Goal: Task Accomplishment & Management: Complete application form

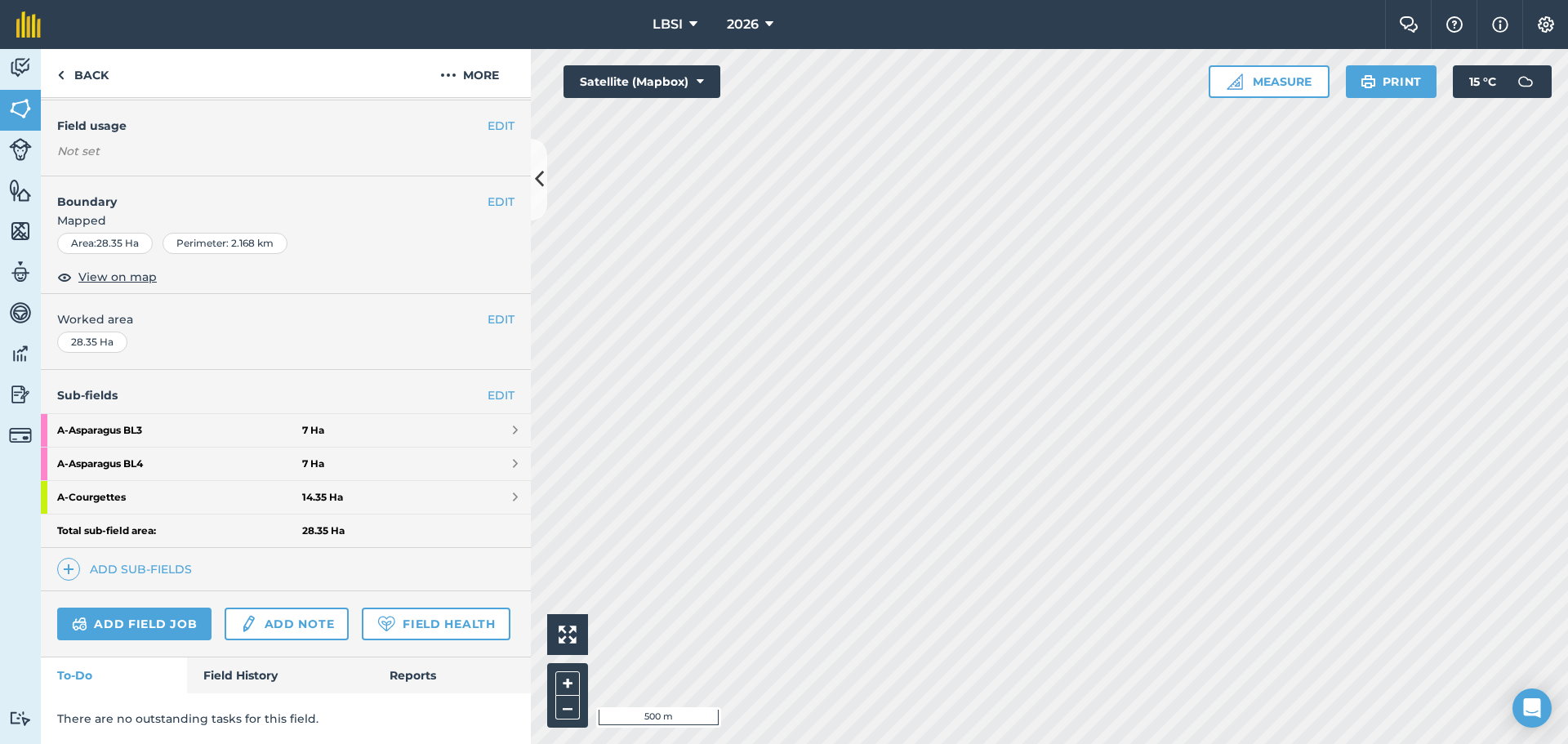
scroll to position [178, 0]
click at [162, 414] on strong "A - Asparagus BL3" at bounding box center [180, 430] width 245 height 33
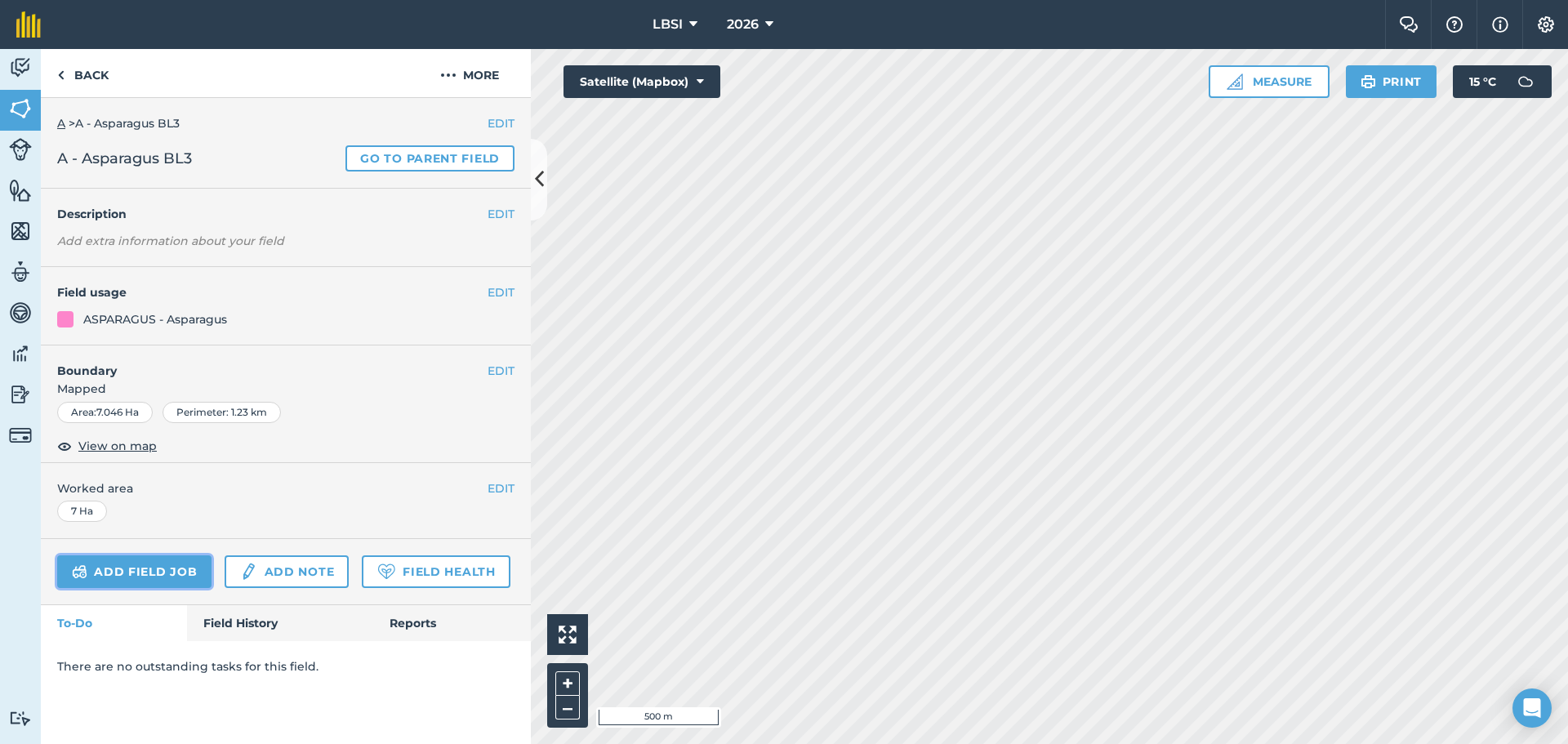
click at [164, 573] on link "Add field job" at bounding box center [134, 572] width 154 height 33
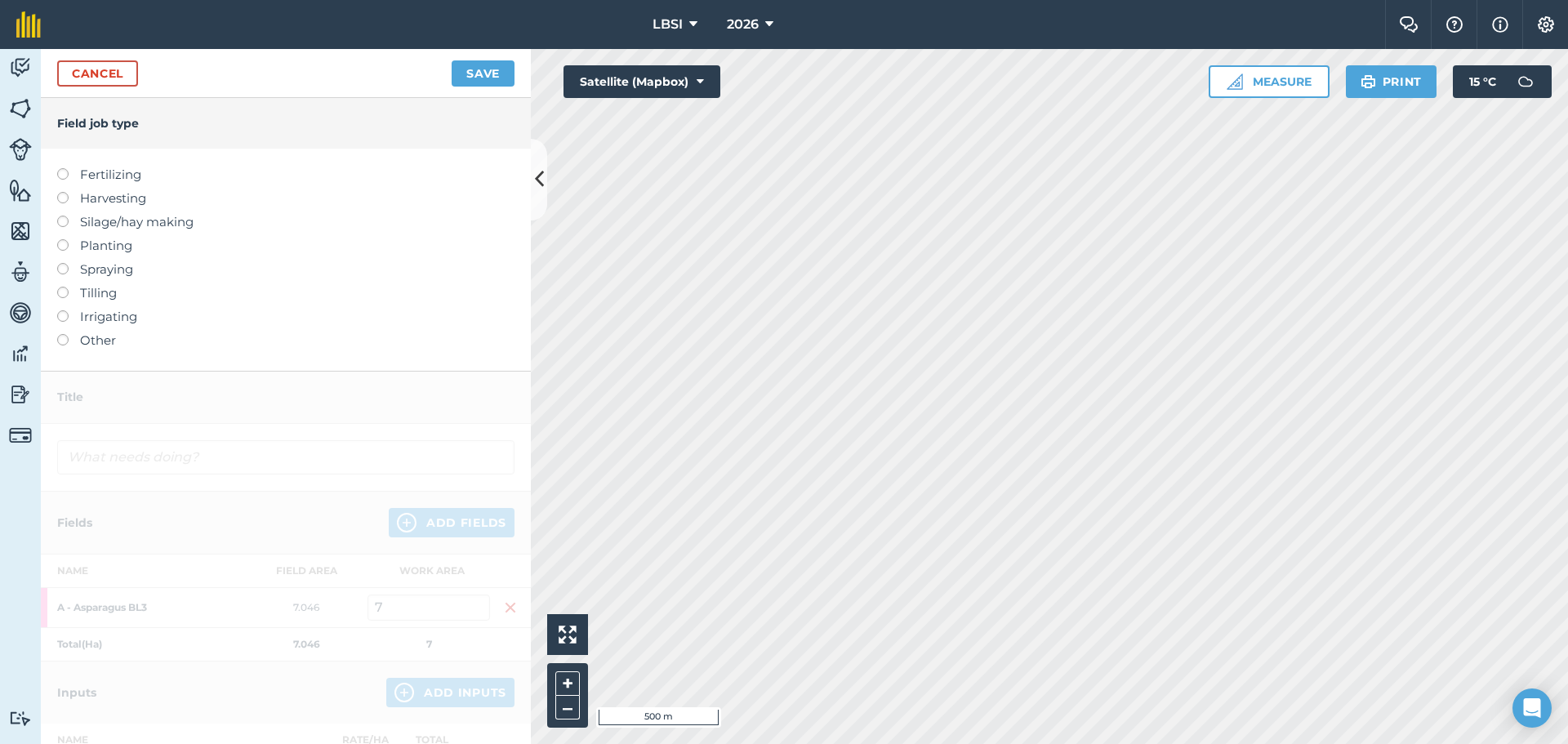
click at [62, 263] on label at bounding box center [68, 263] width 23 height 0
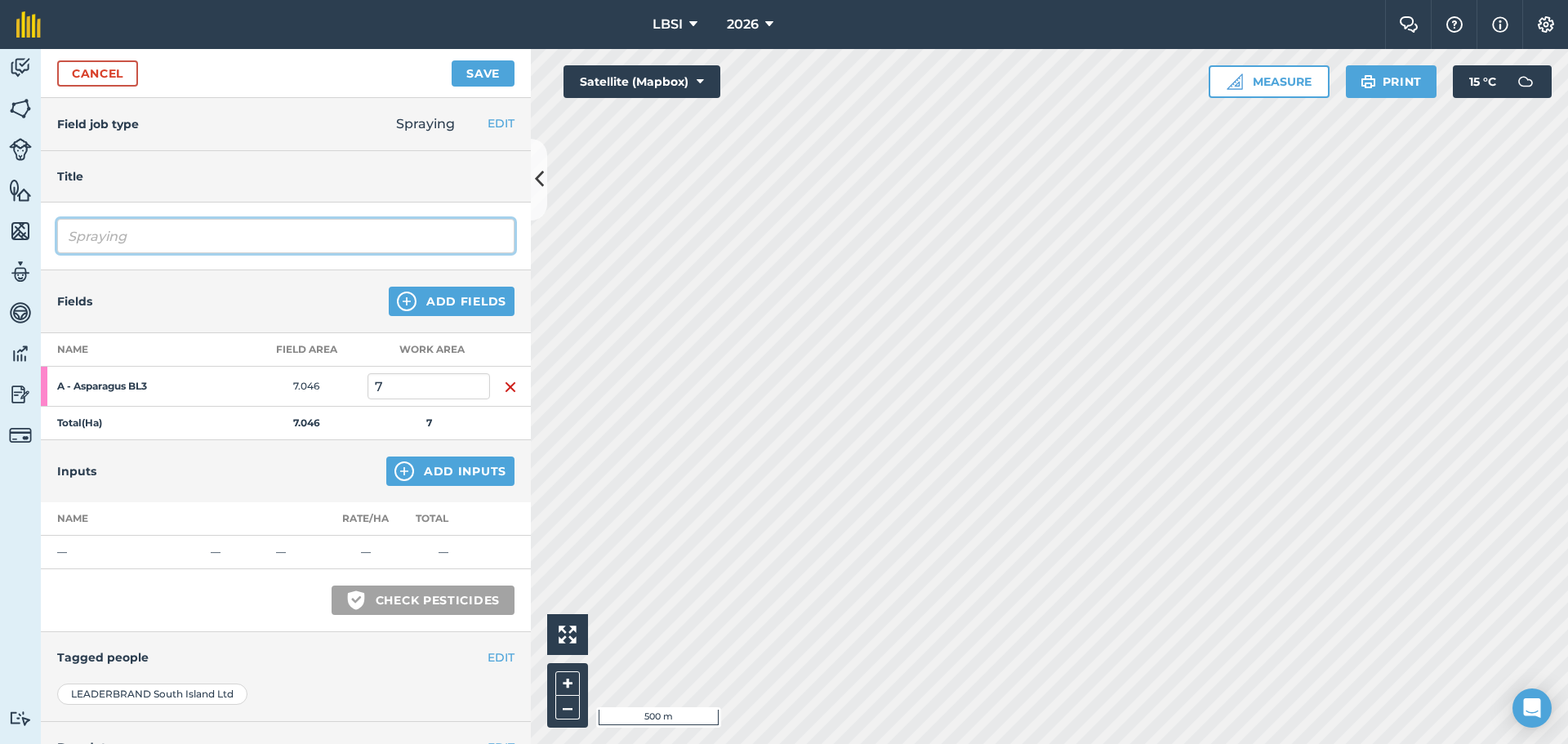
drag, startPoint x: 127, startPoint y: 243, endPoint x: 270, endPoint y: 226, distance: 144.0
click at [128, 243] on input "Spraying" at bounding box center [286, 236] width 457 height 34
type input "Spraying off weeds"
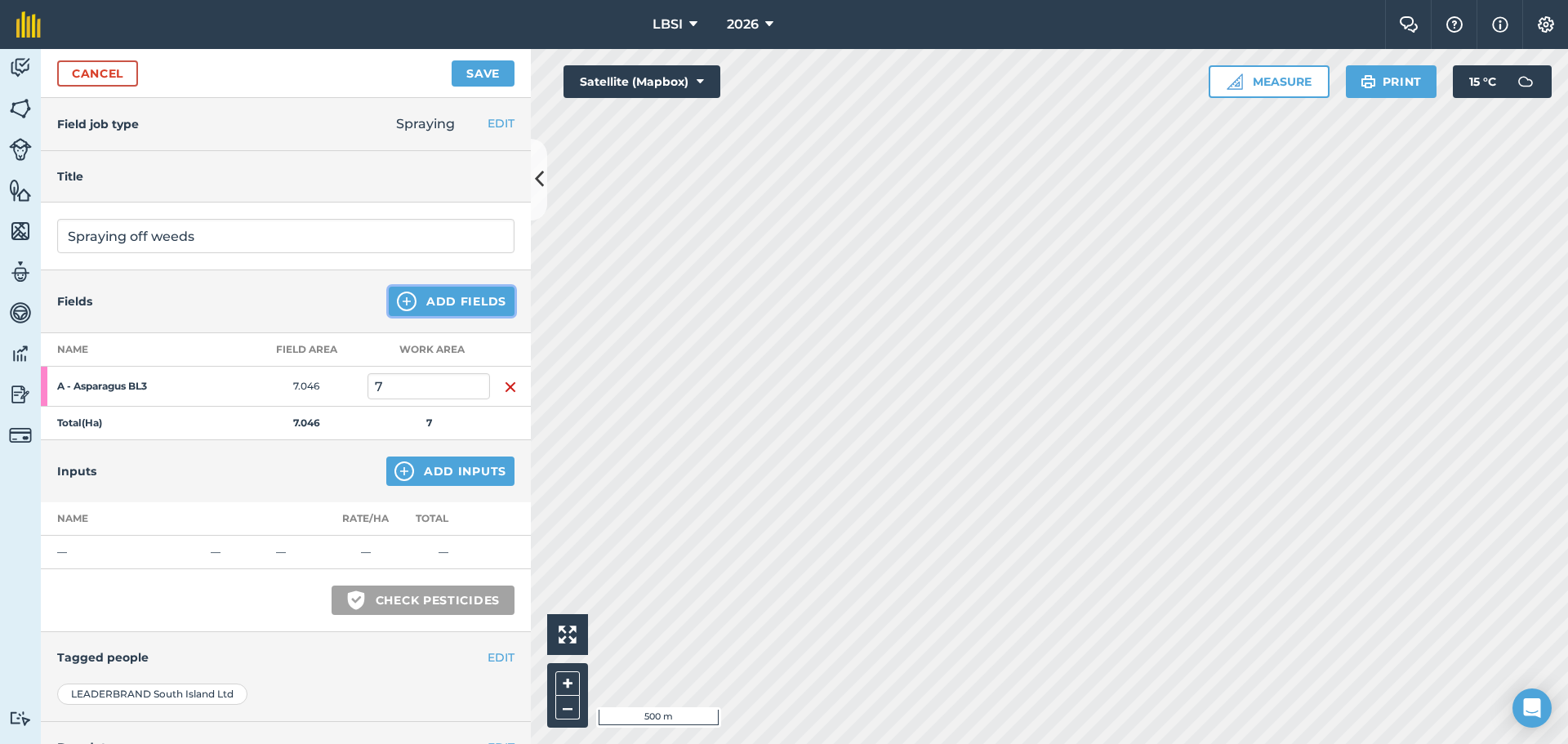
click at [398, 302] on img at bounding box center [407, 301] width 20 height 20
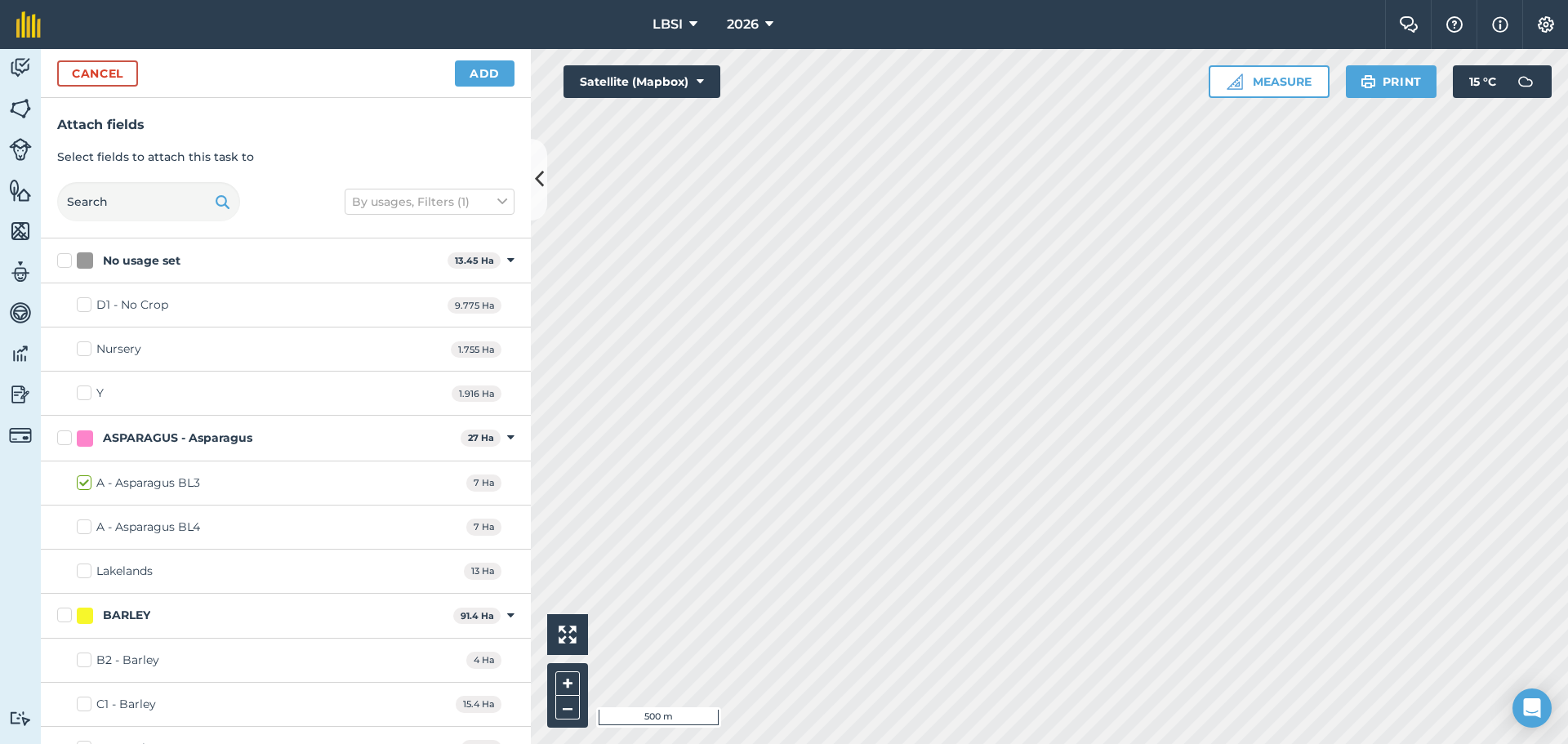
click at [84, 527] on label "A - Asparagus BL4" at bounding box center [139, 527] width 123 height 17
click at [84, 527] on input "A - Asparagus BL4" at bounding box center [83, 524] width 11 height 11
checkbox input "true"
click at [504, 76] on button "Add" at bounding box center [485, 73] width 60 height 26
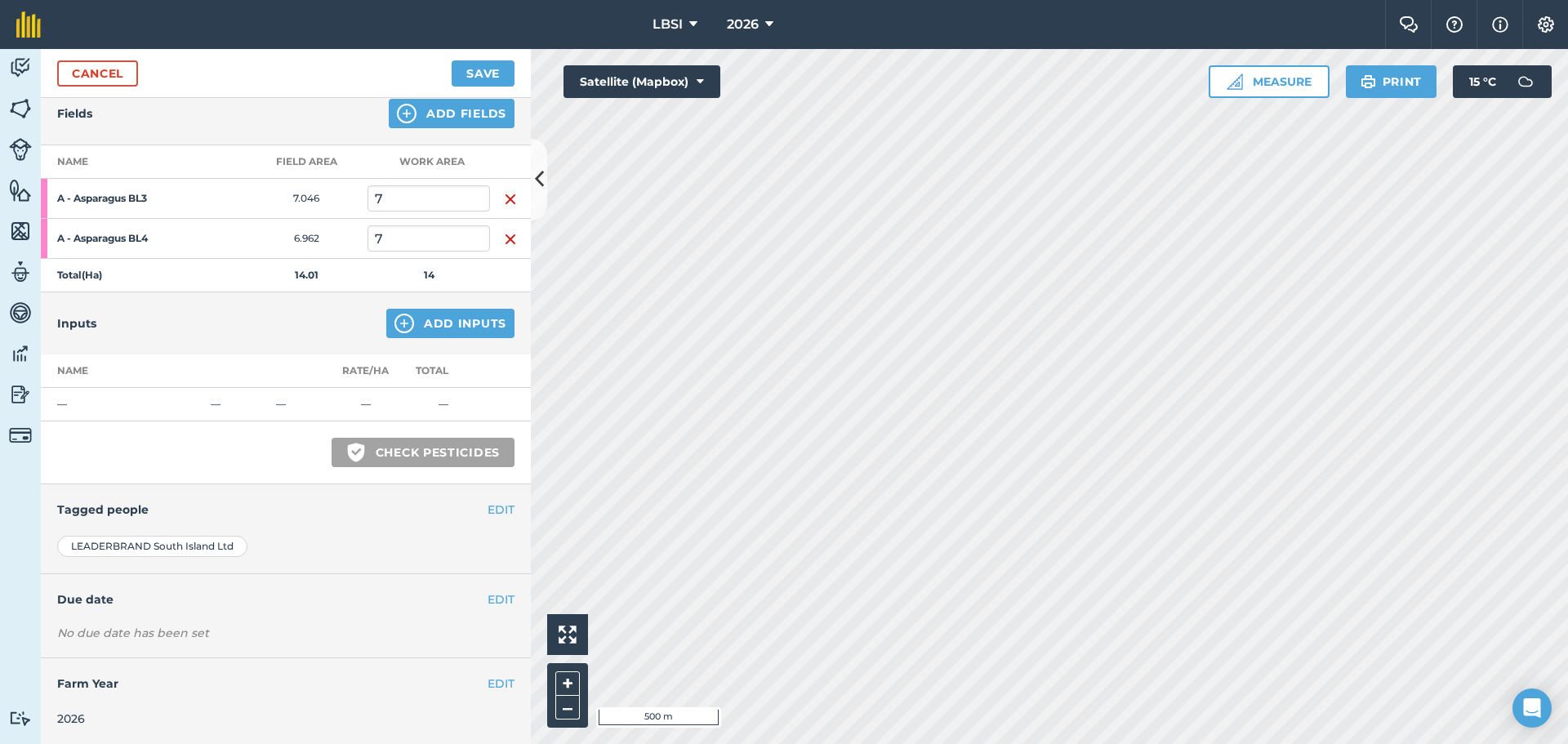
scroll to position [189, 0]
click at [395, 318] on img at bounding box center [405, 323] width 20 height 20
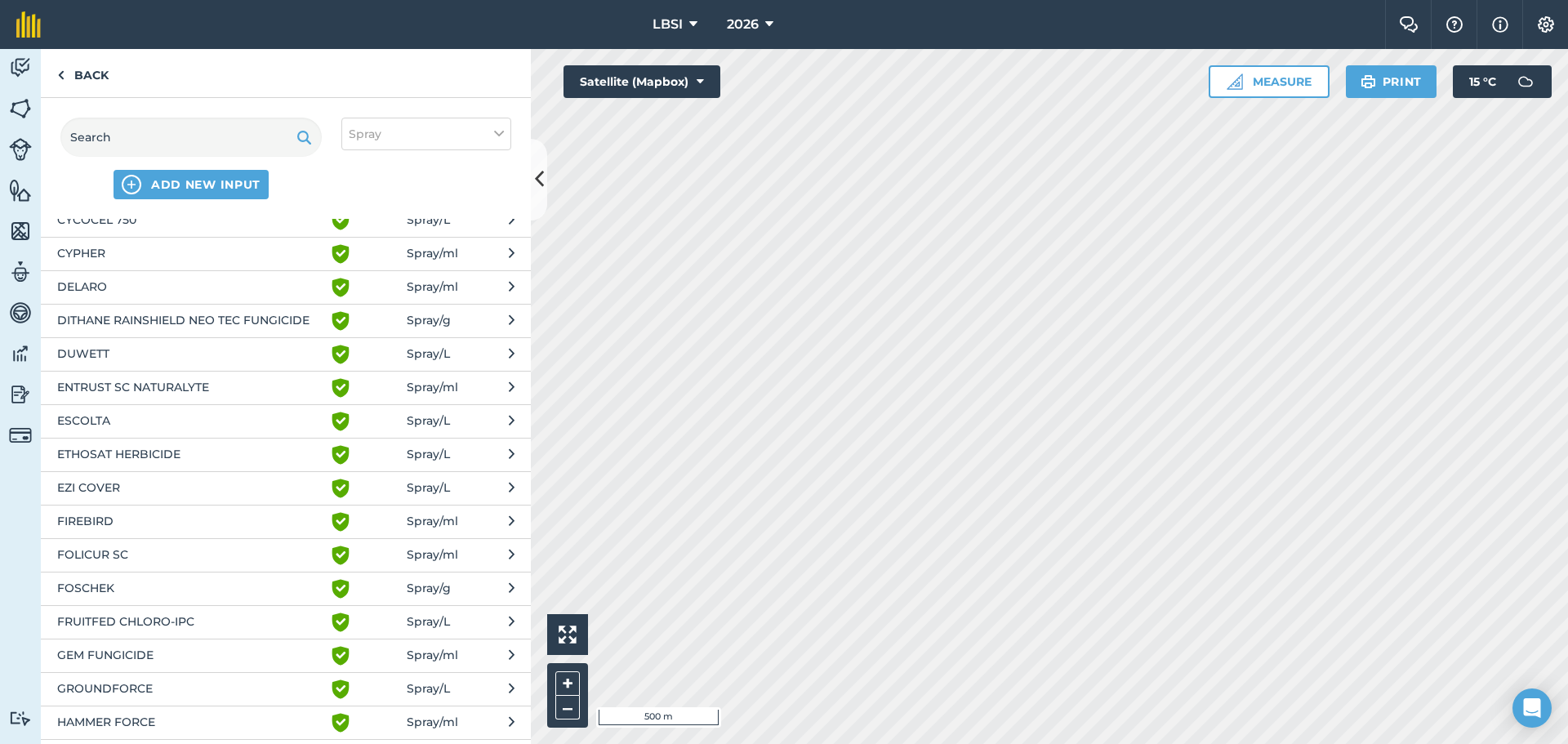
scroll to position [817, 0]
click at [103, 485] on span "EZI COVER" at bounding box center [191, 488] width 267 height 20
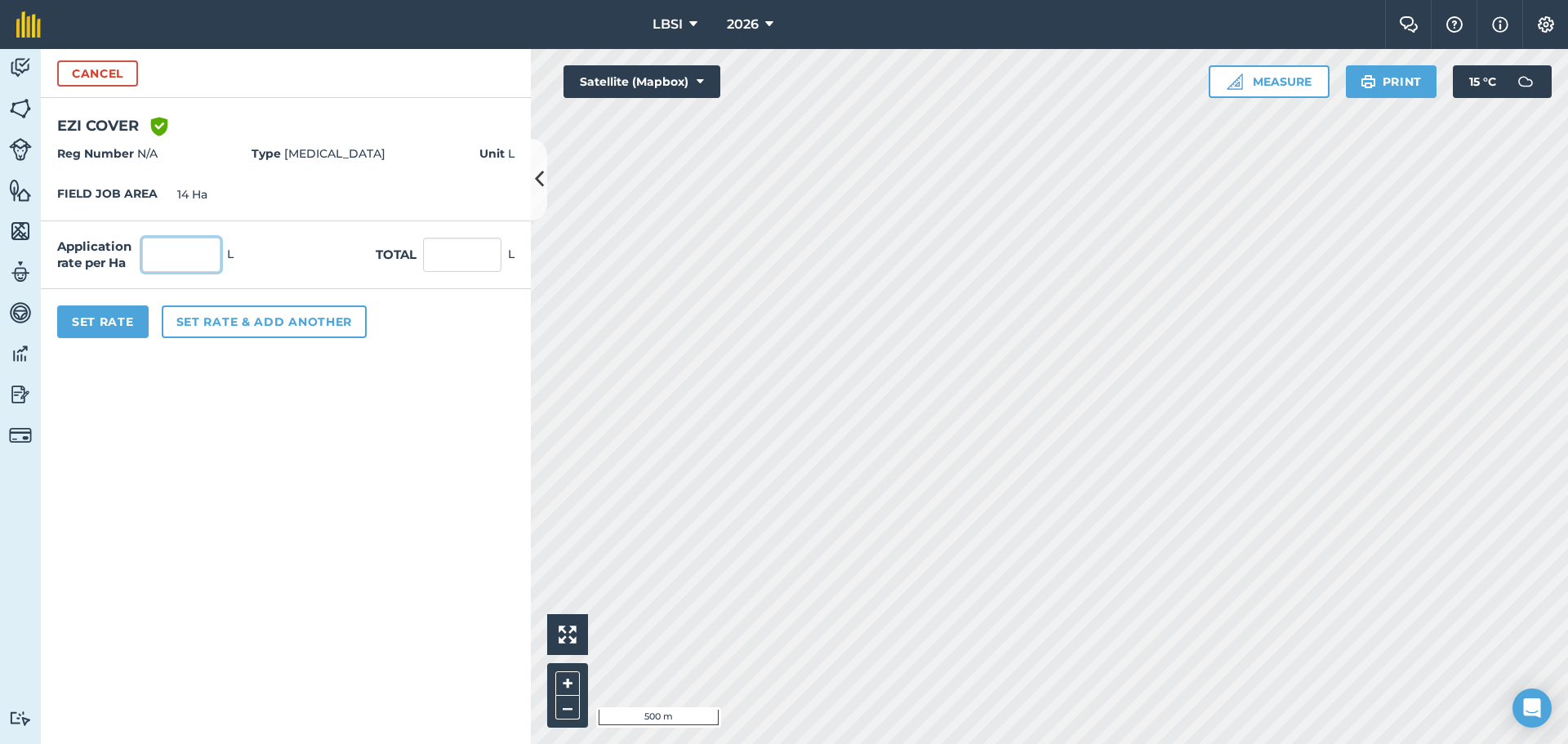
click at [193, 255] on input "text" at bounding box center [181, 255] width 78 height 34
type input "1"
type input "14"
click at [191, 321] on button "Set rate & add another" at bounding box center [264, 322] width 205 height 33
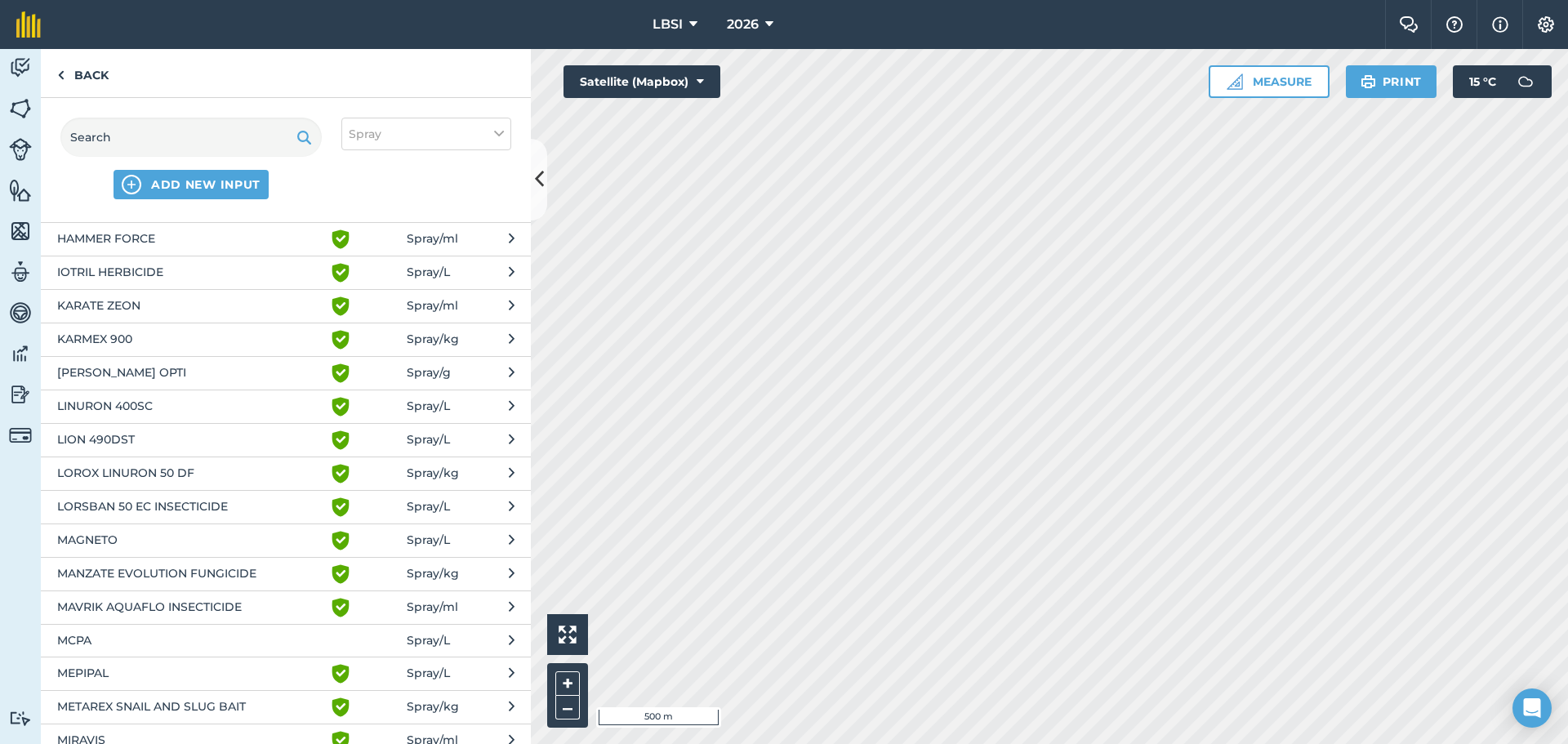
scroll to position [1307, 0]
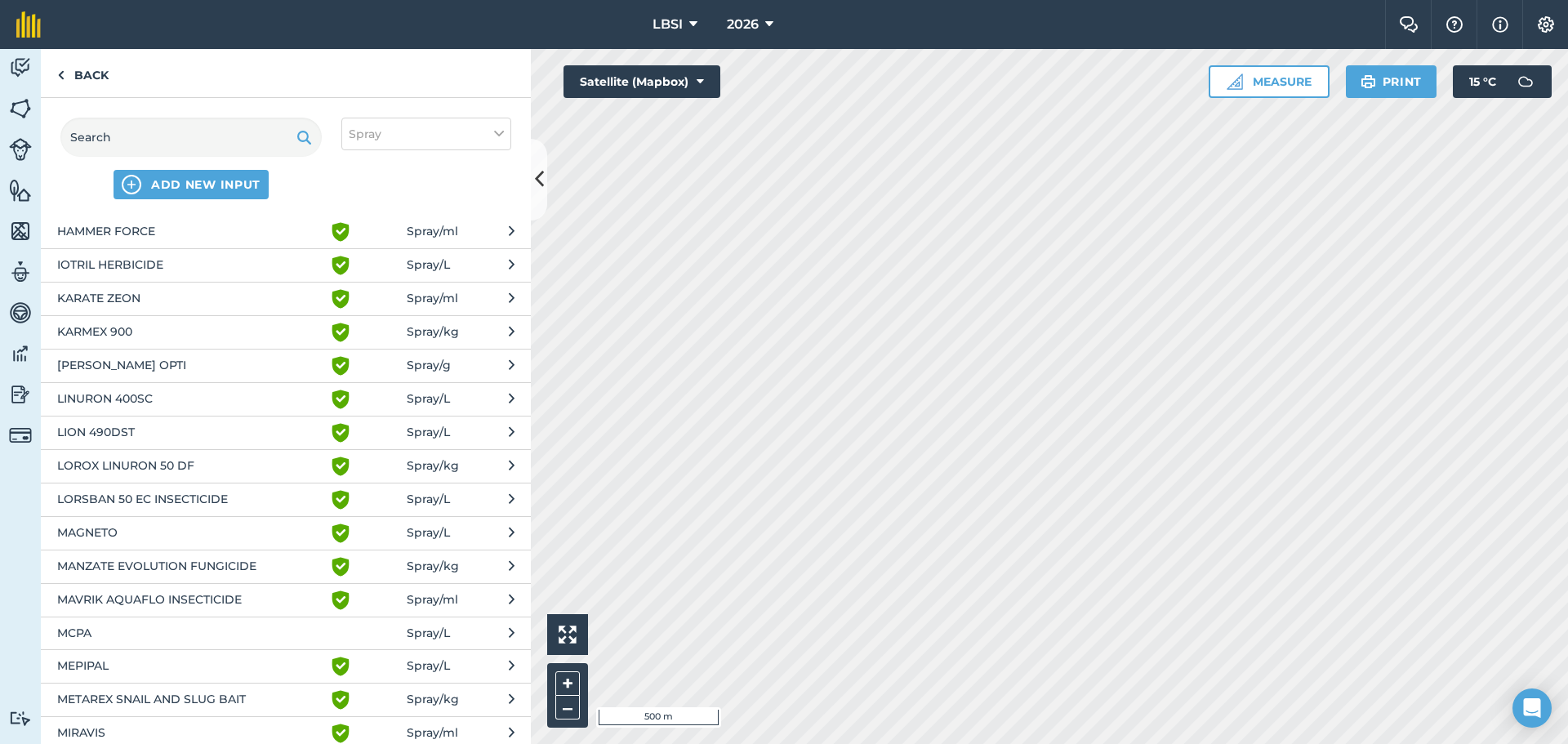
click at [127, 433] on span "LION 490DST" at bounding box center [191, 433] width 267 height 20
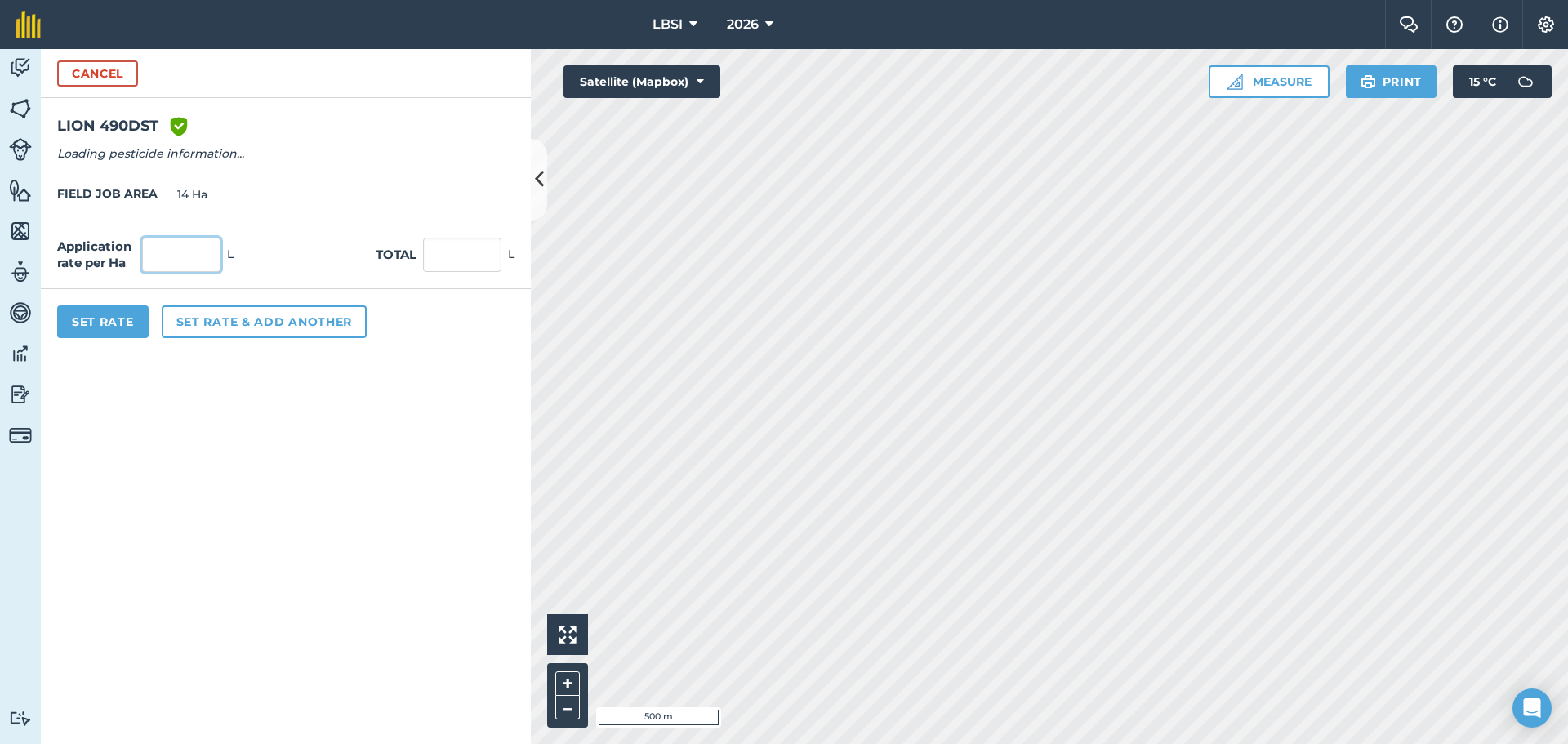
click at [168, 257] on input "text" at bounding box center [181, 255] width 78 height 34
type input "3"
type input "42"
click at [206, 321] on button "Set rate & add another" at bounding box center [264, 322] width 205 height 33
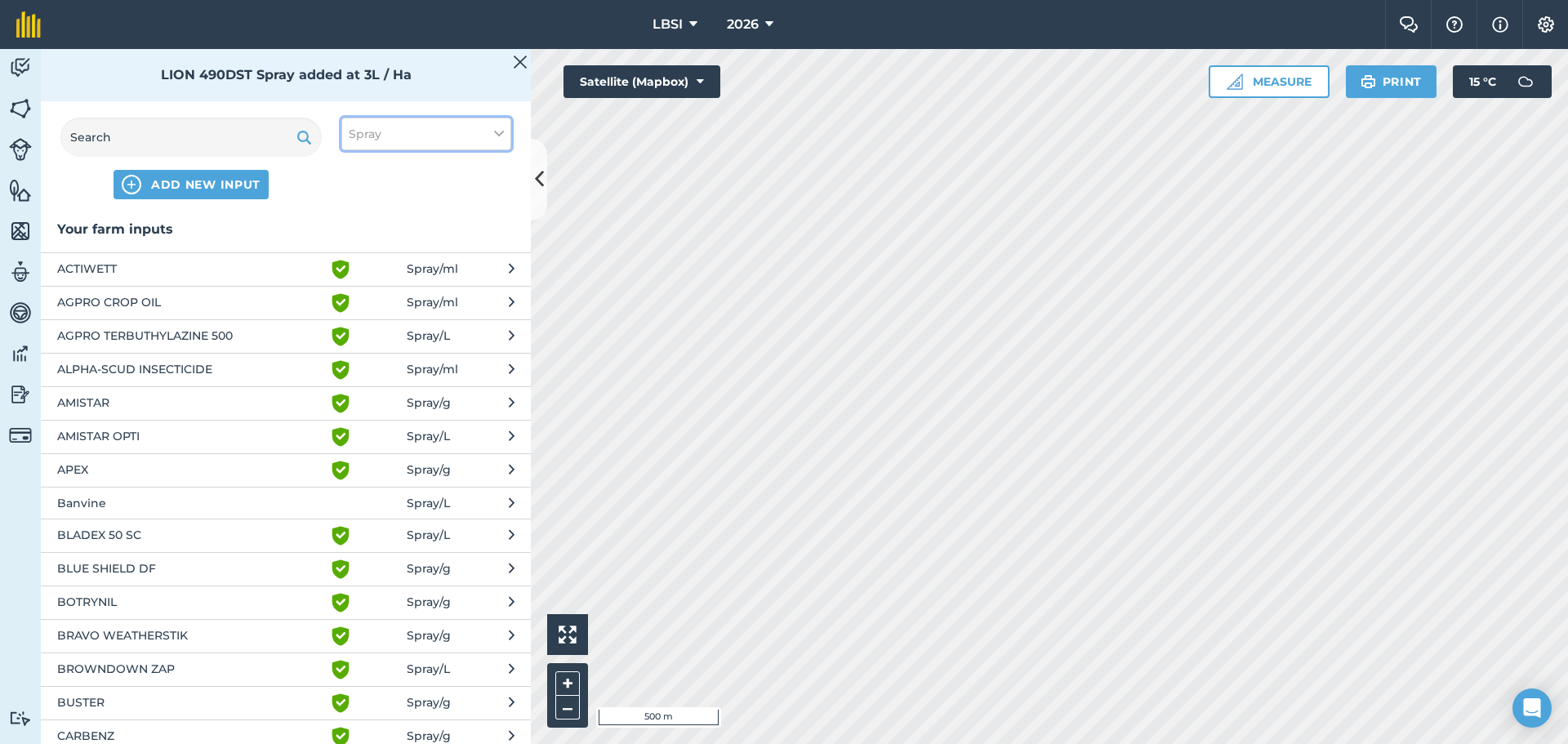
click at [495, 131] on icon at bounding box center [499, 134] width 10 height 18
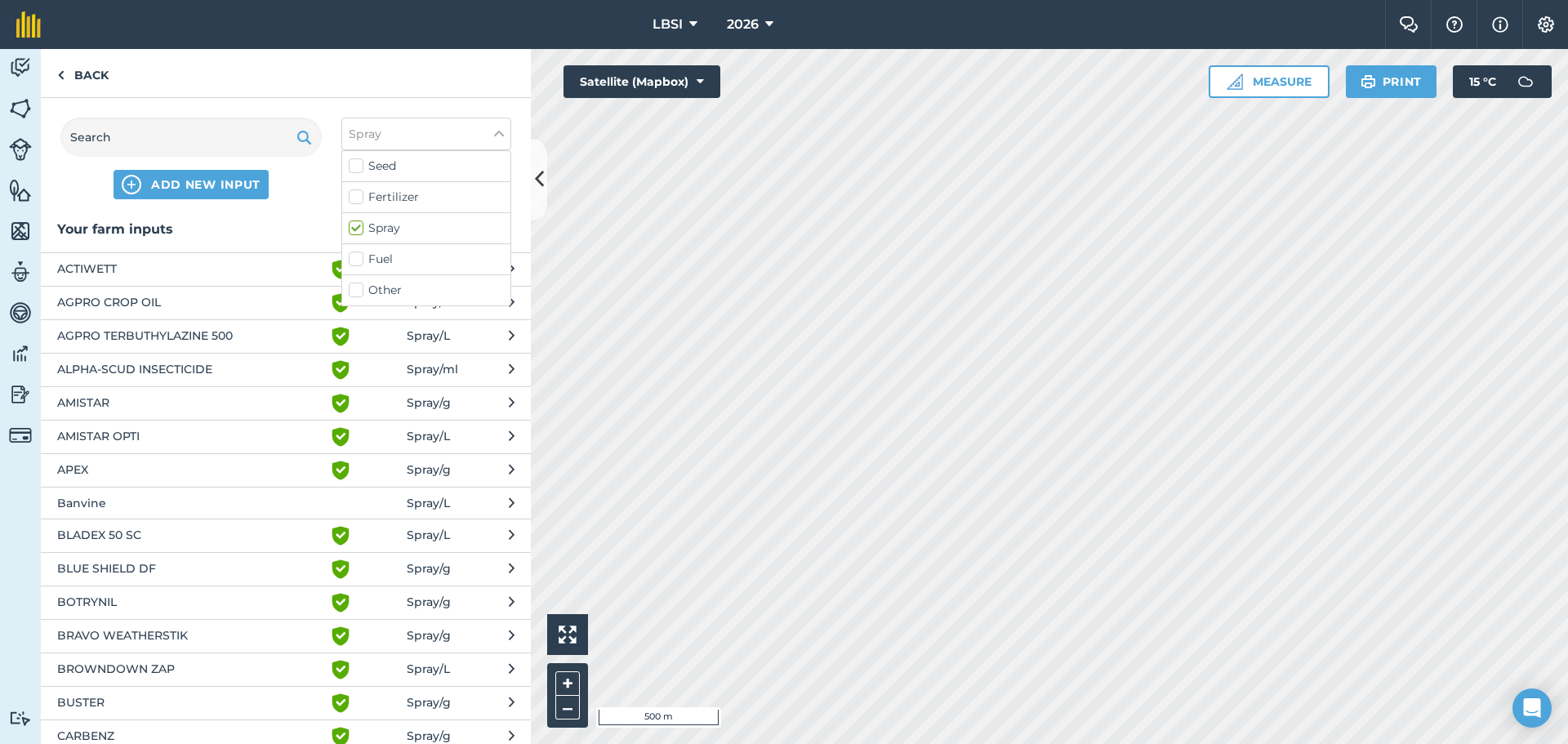
drag, startPoint x: 356, startPoint y: 289, endPoint x: 190, endPoint y: 198, distance: 189.3
click at [356, 289] on label "Other" at bounding box center [426, 290] width 155 height 17
click at [356, 289] on input "Other" at bounding box center [354, 288] width 11 height 11
checkbox input "true"
click at [173, 132] on input "text" at bounding box center [191, 137] width 261 height 39
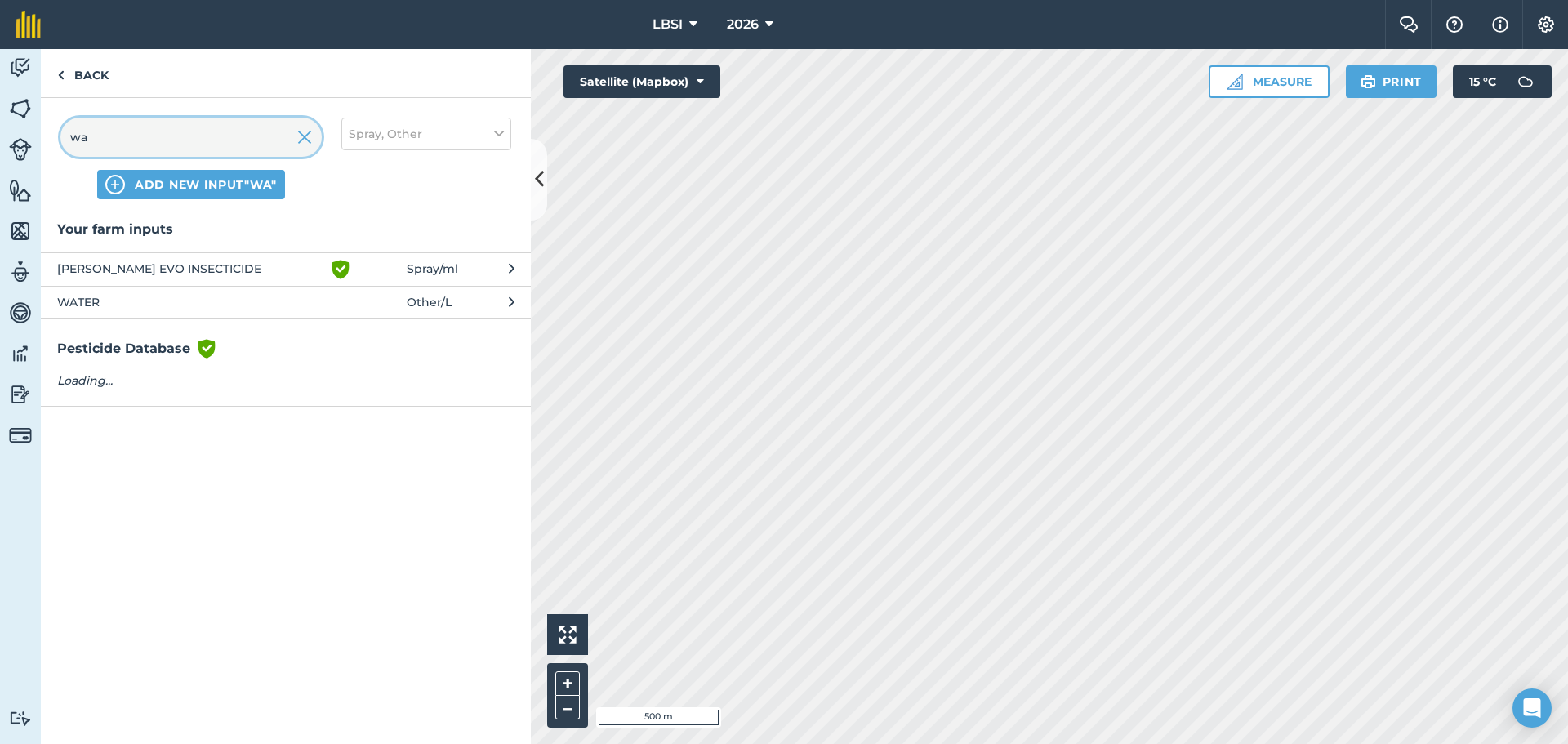
type input "wa"
click at [133, 312] on button "WATER Other / L" at bounding box center [286, 301] width 490 height 32
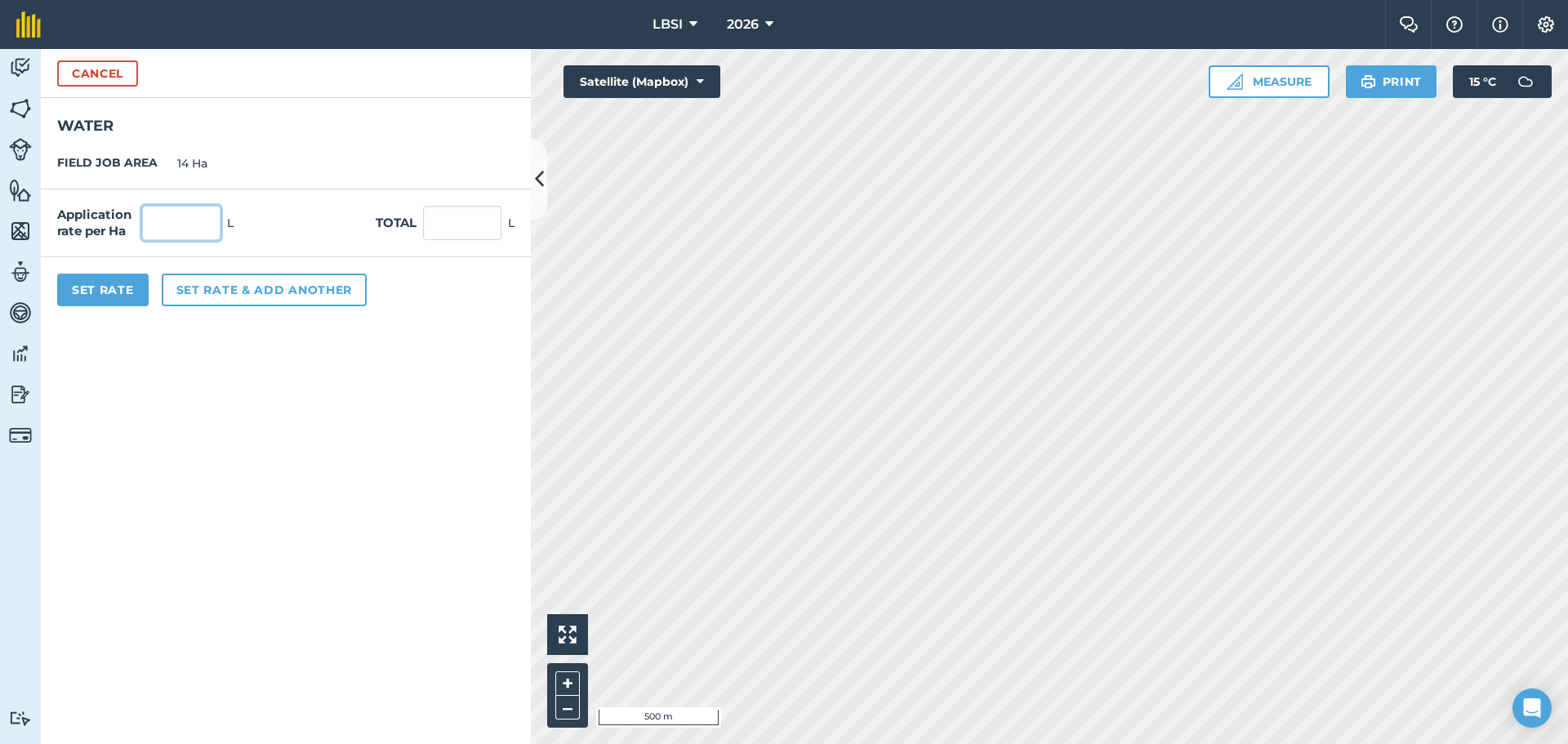
click at [178, 217] on input "text" at bounding box center [181, 223] width 78 height 34
type input "200"
type input "2,800"
click at [119, 289] on button "Set Rate" at bounding box center [103, 290] width 92 height 33
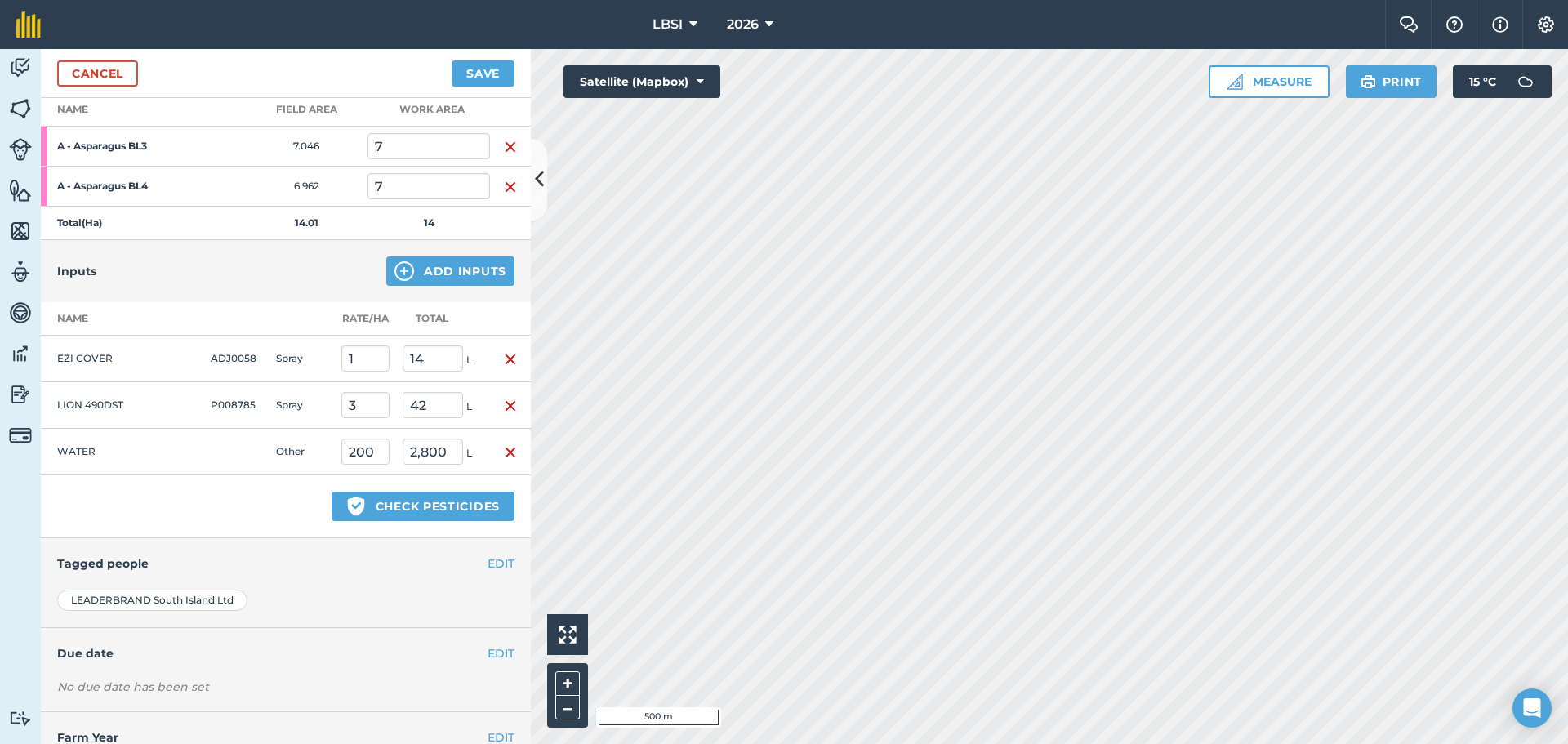
scroll to position [295, 0]
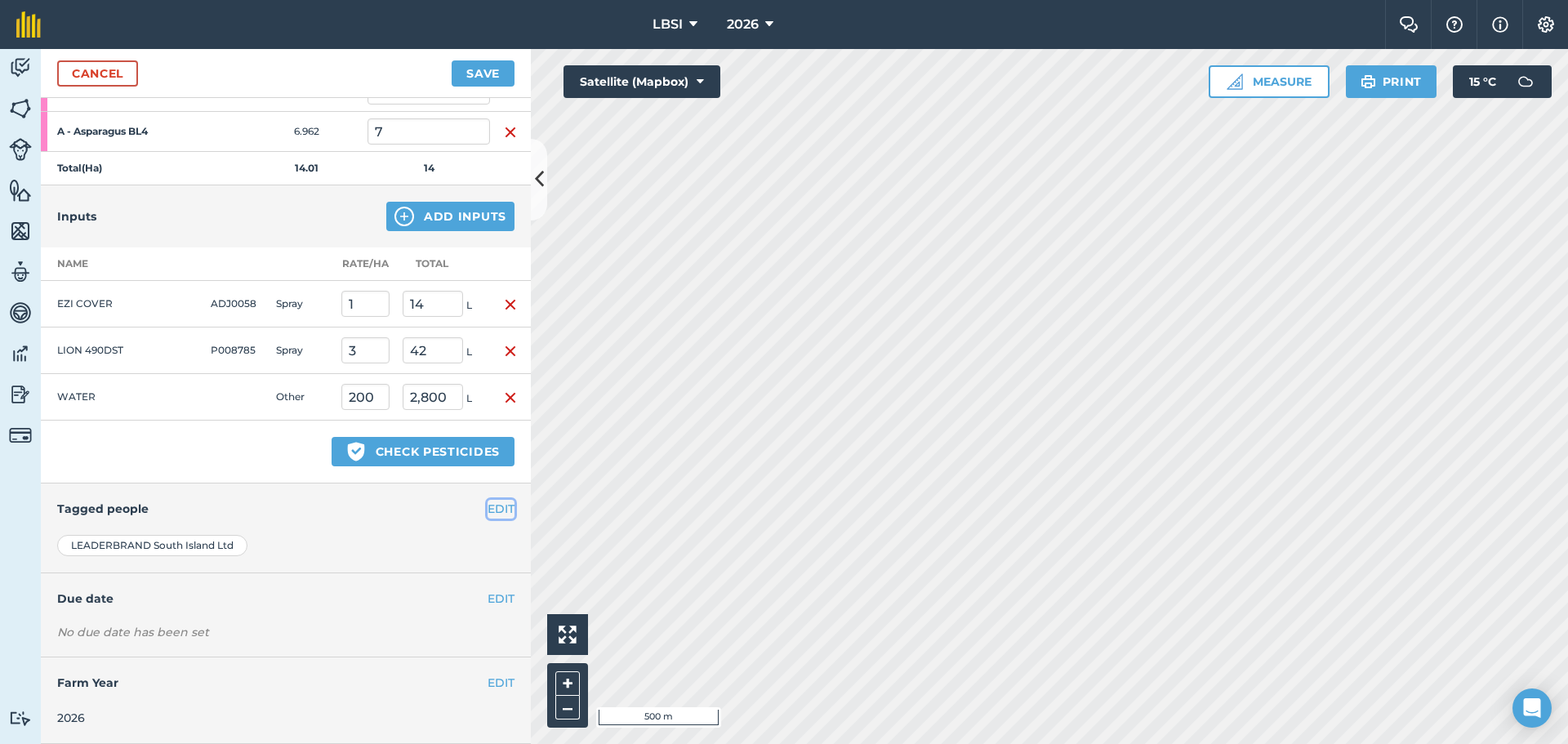
click at [487, 504] on button "EDIT" at bounding box center [501, 509] width 27 height 18
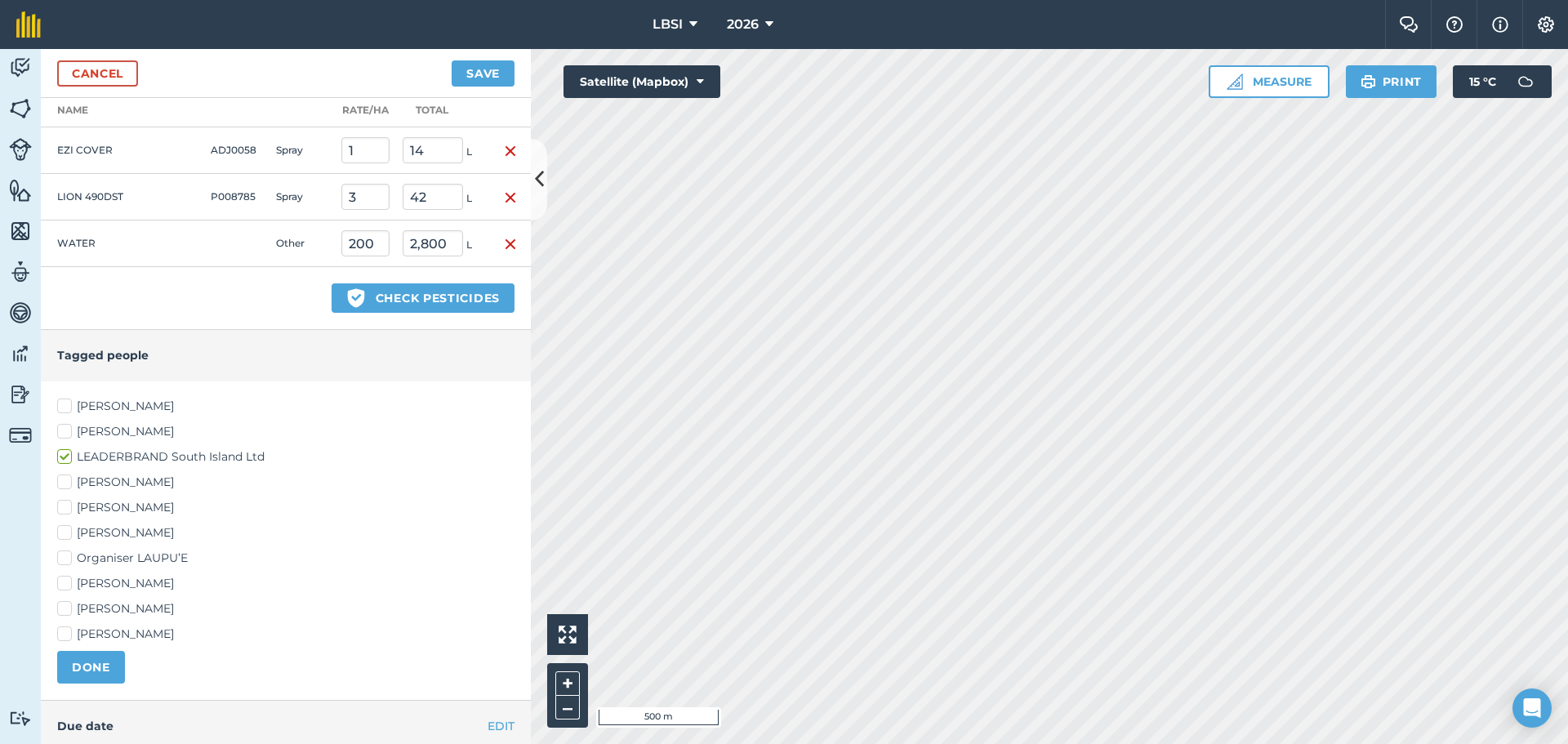
scroll to position [458, 0]
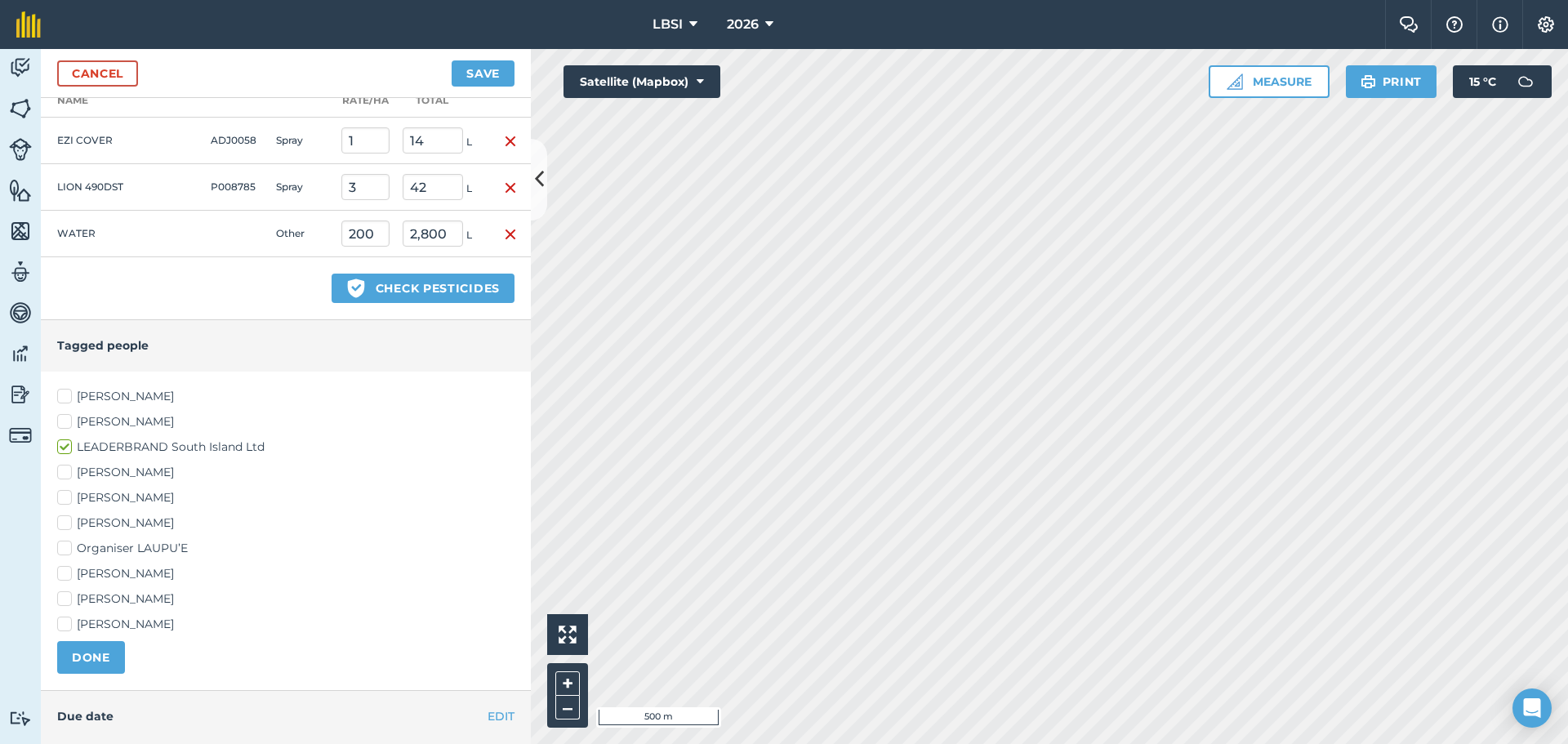
click at [62, 574] on label "[PERSON_NAME]" at bounding box center [286, 573] width 457 height 17
click at [62, 574] on input "[PERSON_NAME]" at bounding box center [63, 571] width 11 height 11
checkbox input "true"
click at [63, 524] on label "[PERSON_NAME]" at bounding box center [286, 523] width 457 height 17
click at [63, 524] on input "[PERSON_NAME]" at bounding box center [63, 520] width 11 height 11
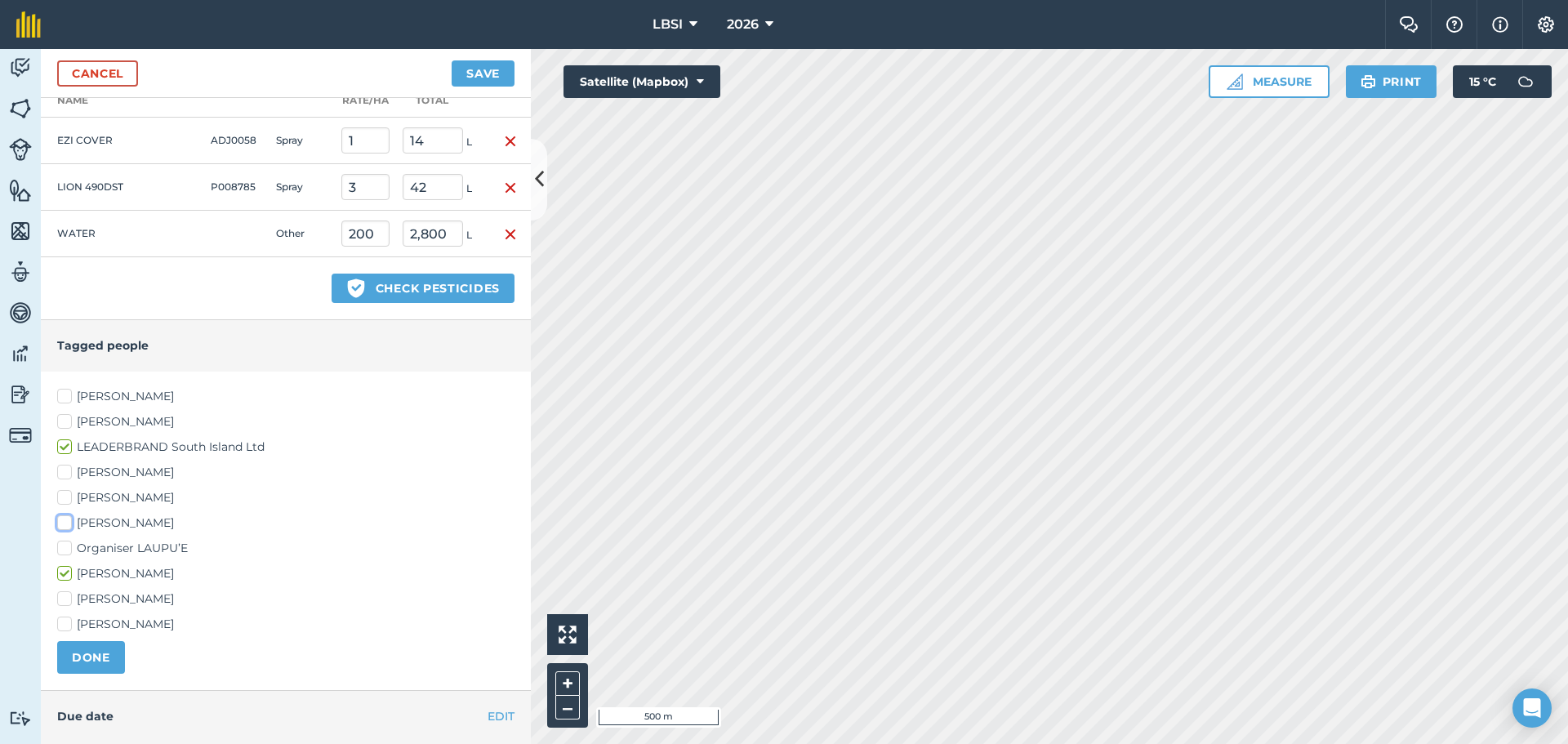
checkbox input "true"
drag, startPoint x: 82, startPoint y: 659, endPoint x: 176, endPoint y: 611, distance: 105.5
click at [84, 659] on button "DONE" at bounding box center [91, 658] width 68 height 33
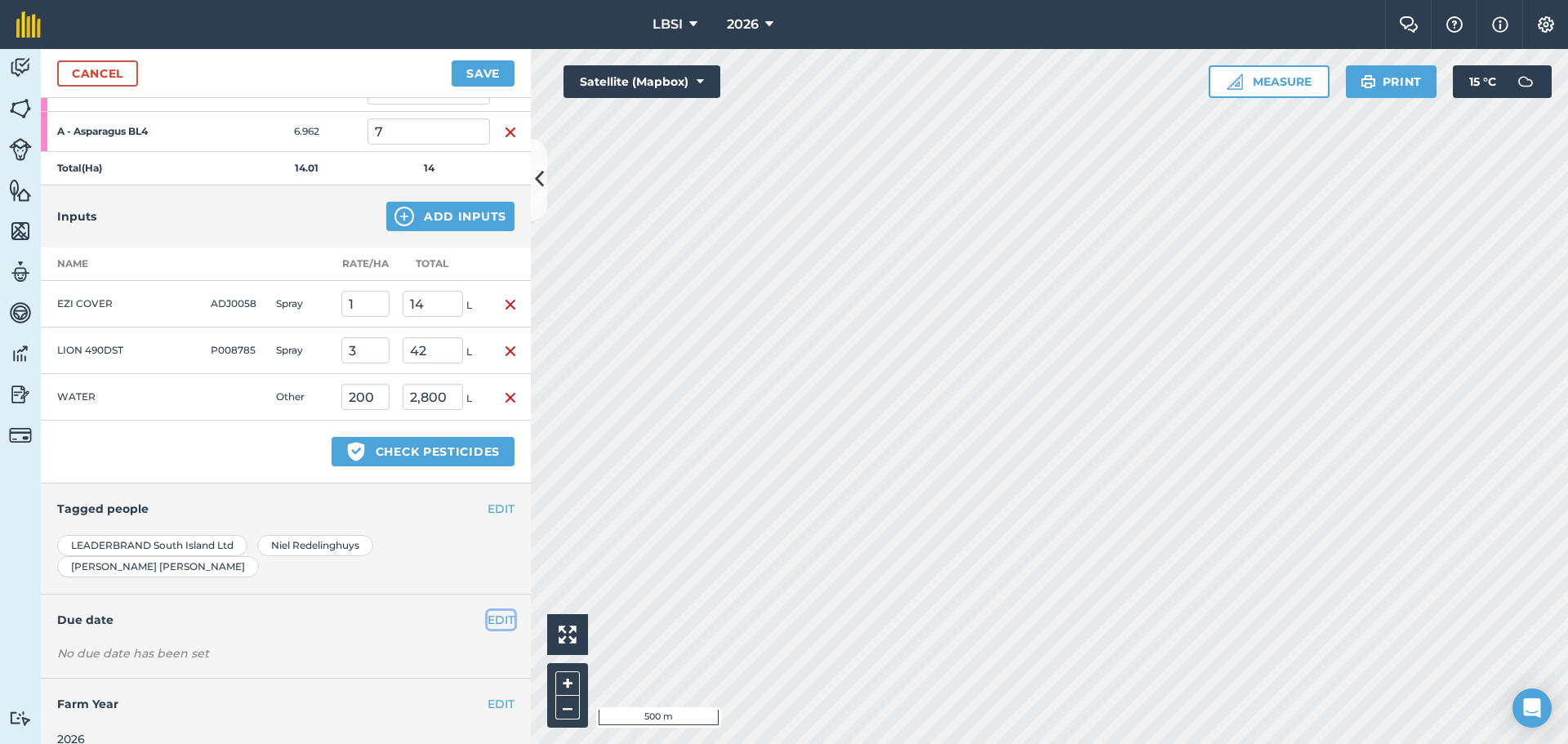
click at [487, 611] on button "EDIT" at bounding box center [501, 620] width 27 height 18
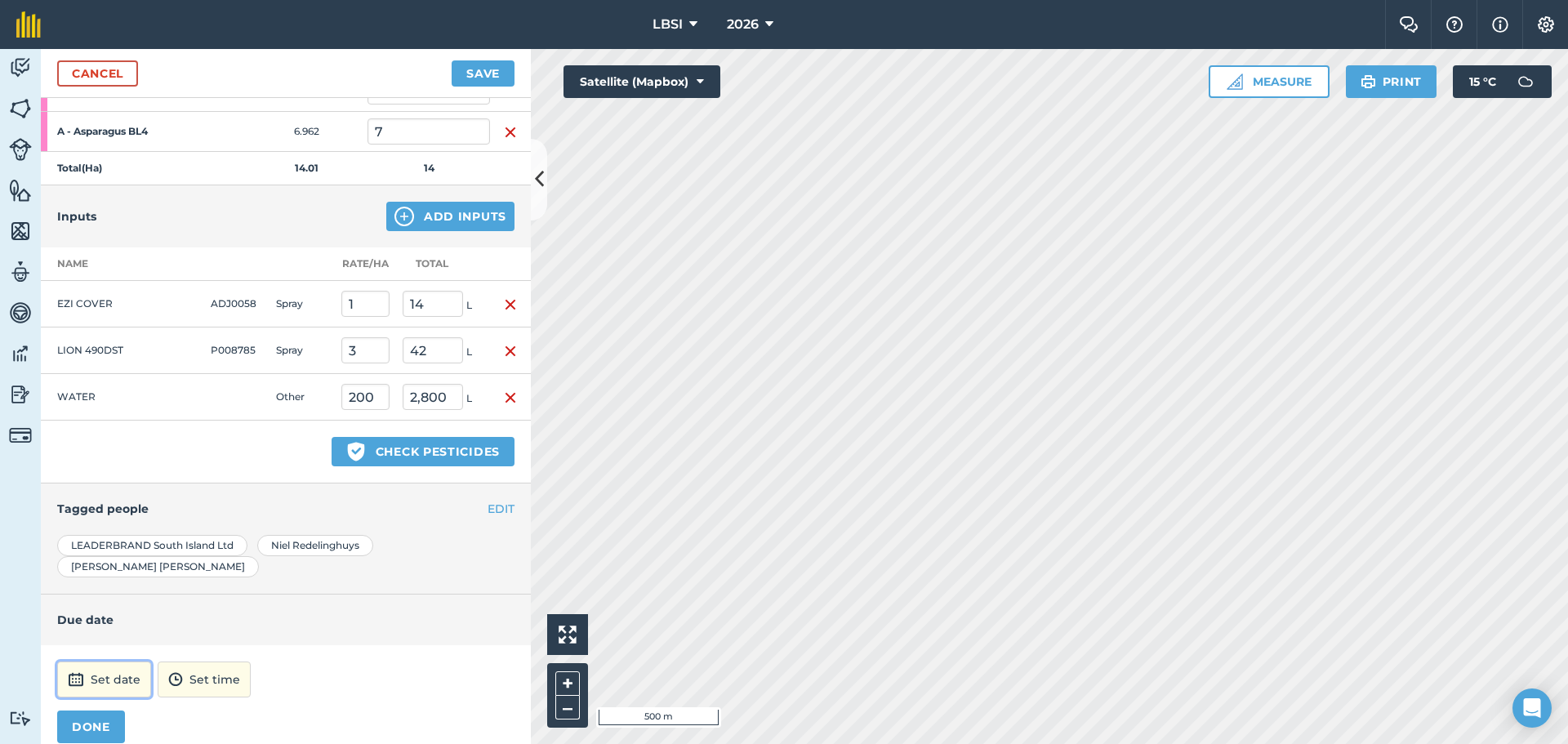
drag, startPoint x: 126, startPoint y: 657, endPoint x: 139, endPoint y: 641, distance: 20.6
click at [126, 661] on button "Set date" at bounding box center [104, 680] width 94 height 36
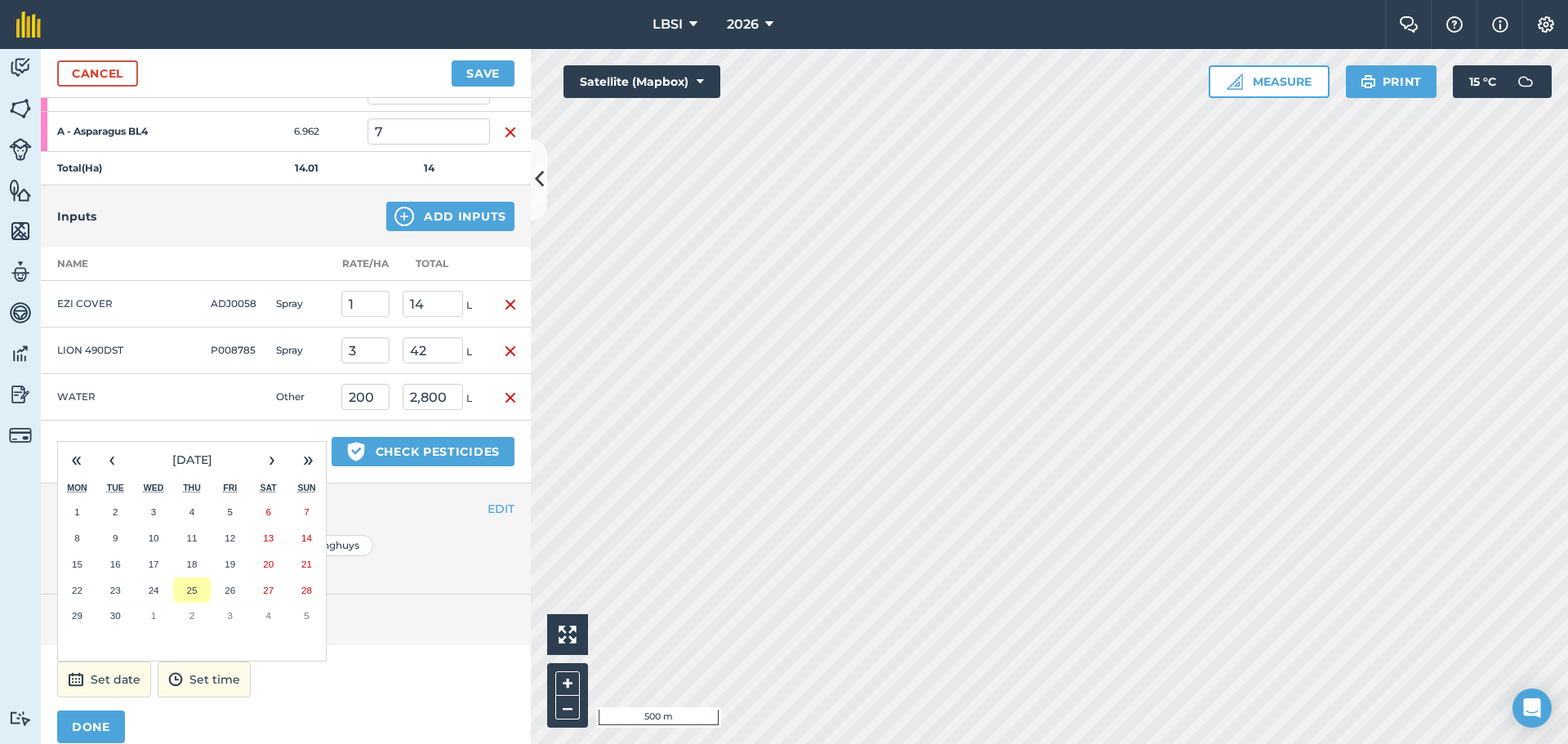
drag, startPoint x: 192, startPoint y: 572, endPoint x: 190, endPoint y: 581, distance: 9.2
click at [192, 585] on abbr "25" at bounding box center [191, 591] width 11 height 11
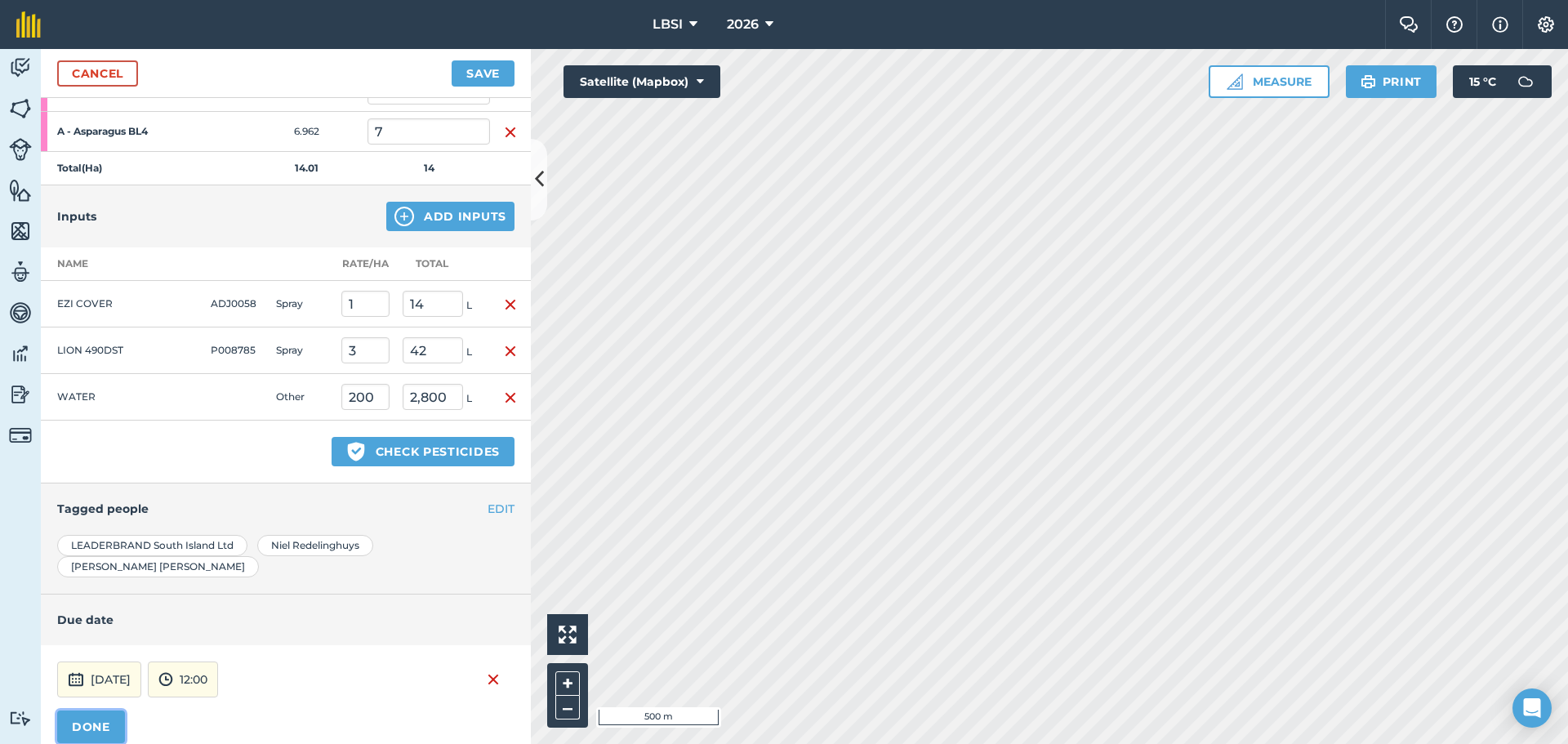
drag, startPoint x: 88, startPoint y: 707, endPoint x: 150, endPoint y: 674, distance: 70.2
click at [89, 710] on button "DONE" at bounding box center [91, 727] width 68 height 33
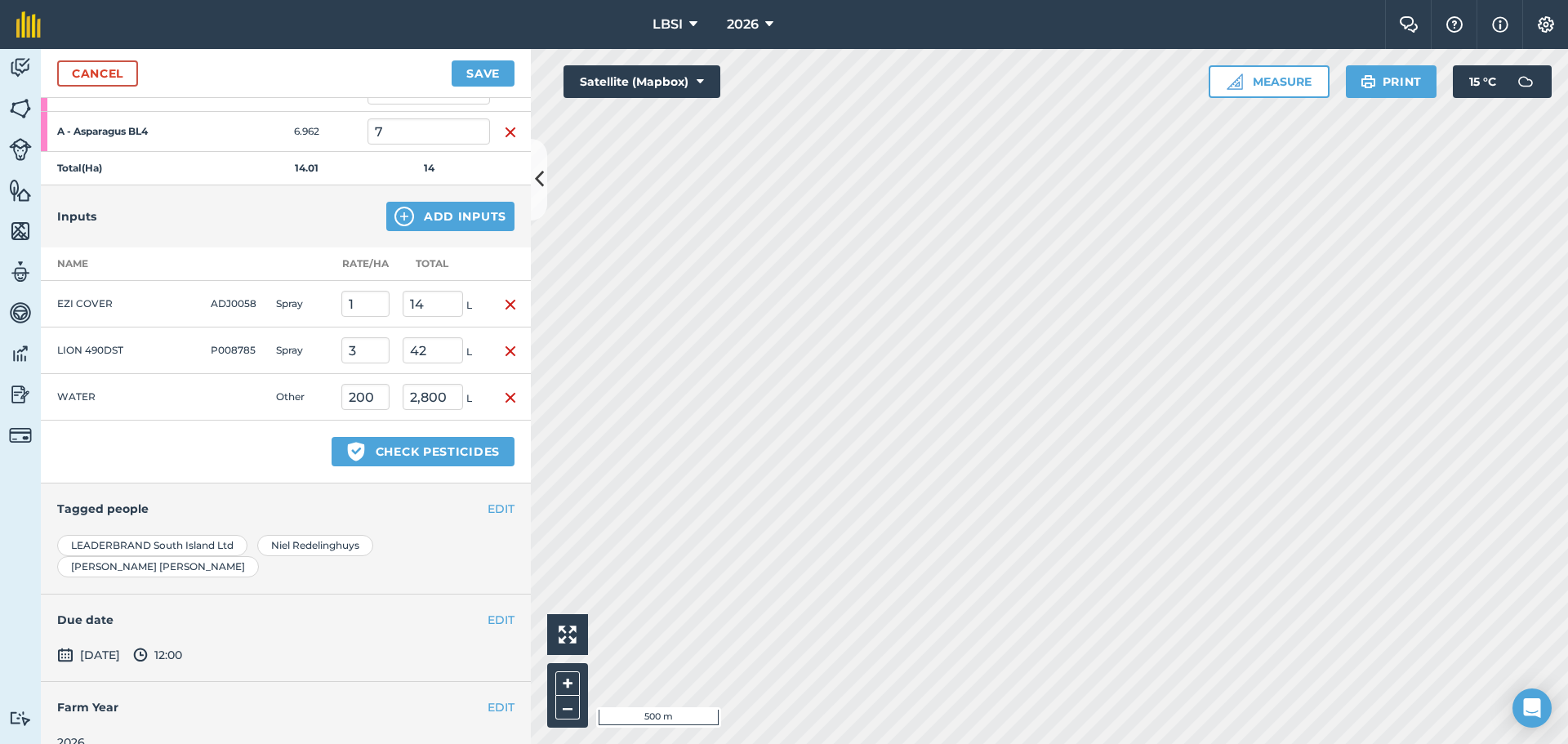
scroll to position [299, 0]
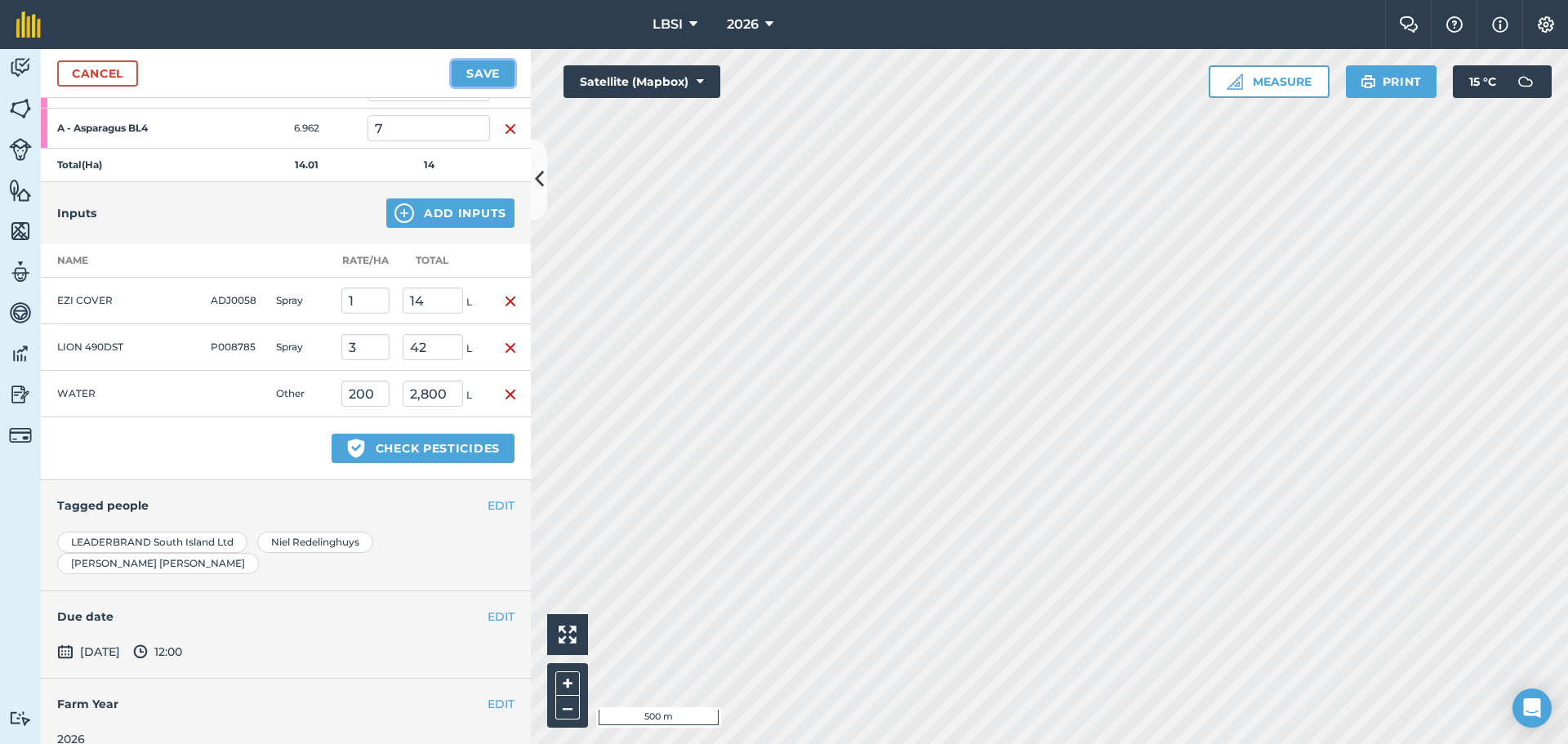
click at [463, 77] on button "Save" at bounding box center [483, 73] width 63 height 26
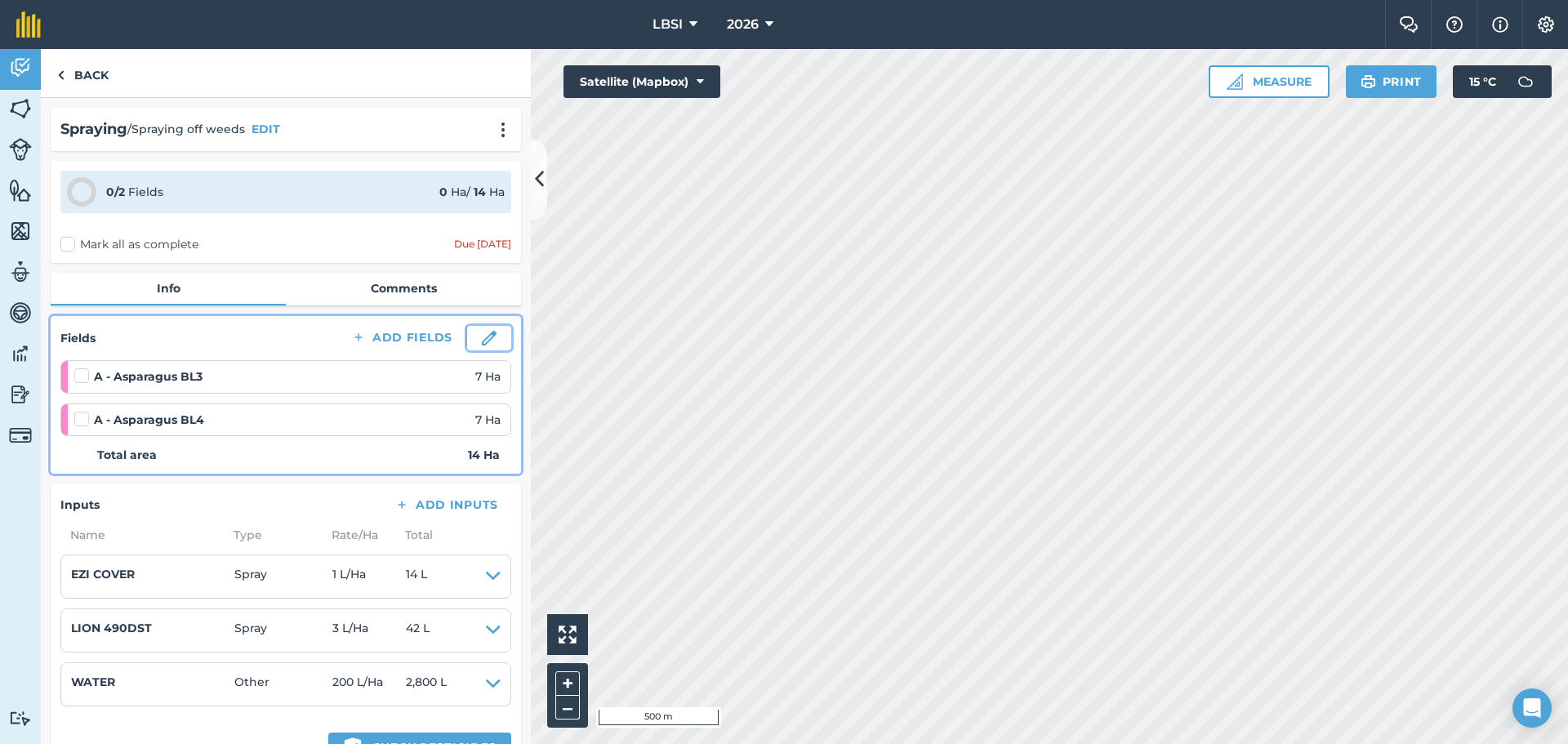
click at [482, 338] on img at bounding box center [489, 338] width 15 height 15
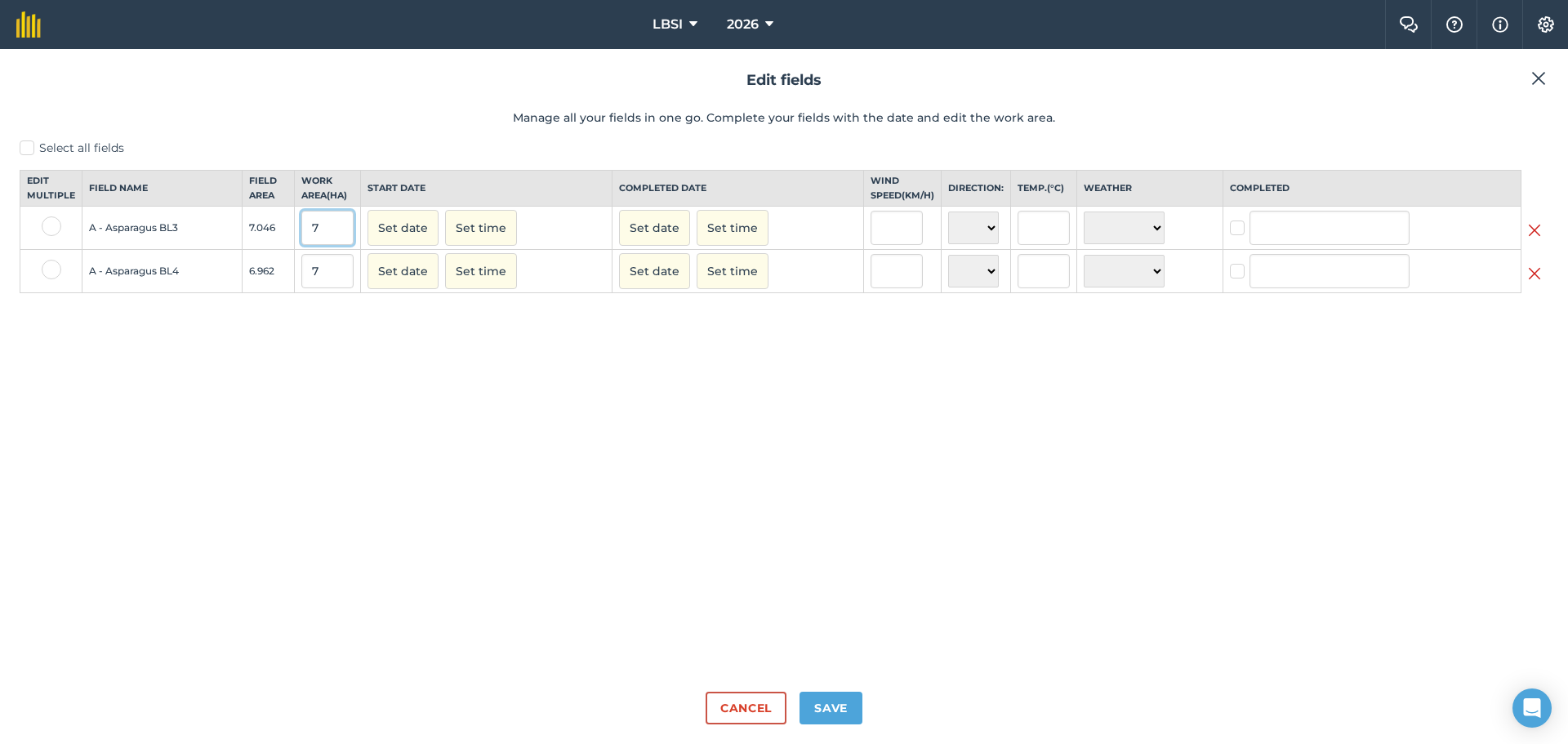
click at [334, 244] on input "7" at bounding box center [328, 228] width 53 height 34
type input "7.5"
drag, startPoint x: 324, startPoint y: 288, endPoint x: 362, endPoint y: 269, distance: 42.5
click at [338, 280] on input "7" at bounding box center [328, 271] width 53 height 34
type input "7.5"
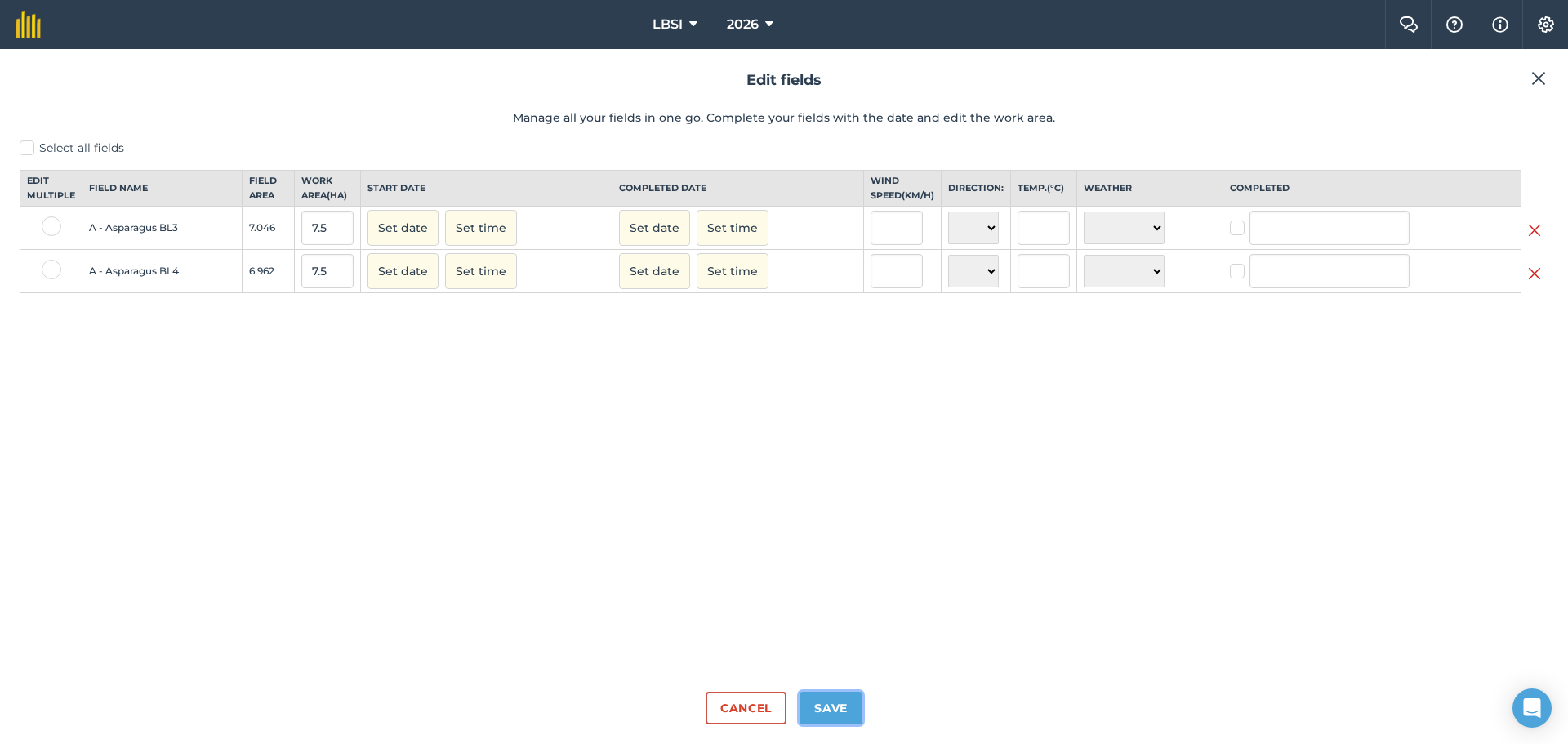
click at [838, 711] on button "Save" at bounding box center [830, 708] width 63 height 33
